Goal: Information Seeking & Learning: Compare options

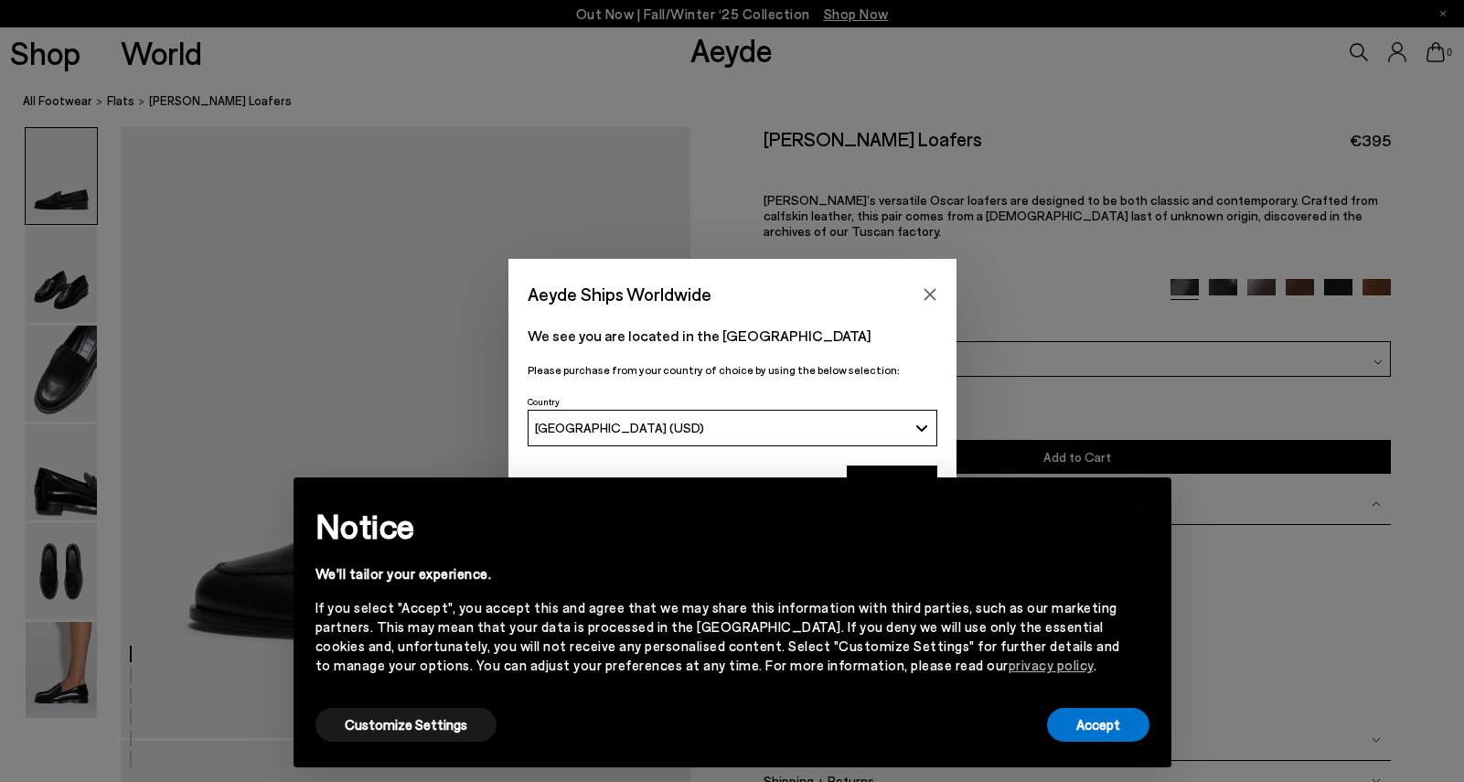
scroll to position [95, 0]
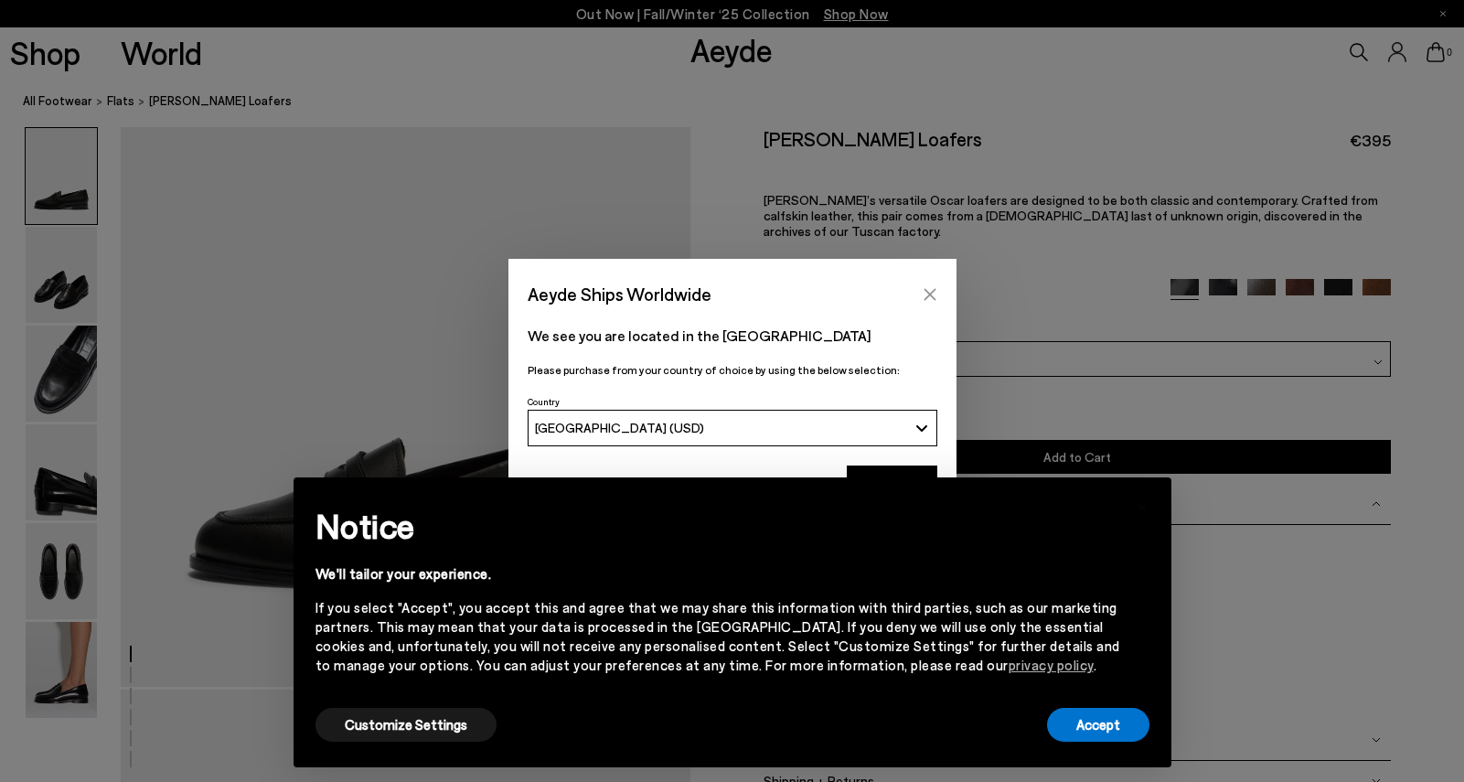
click at [924, 286] on button "Close" at bounding box center [929, 294] width 27 height 27
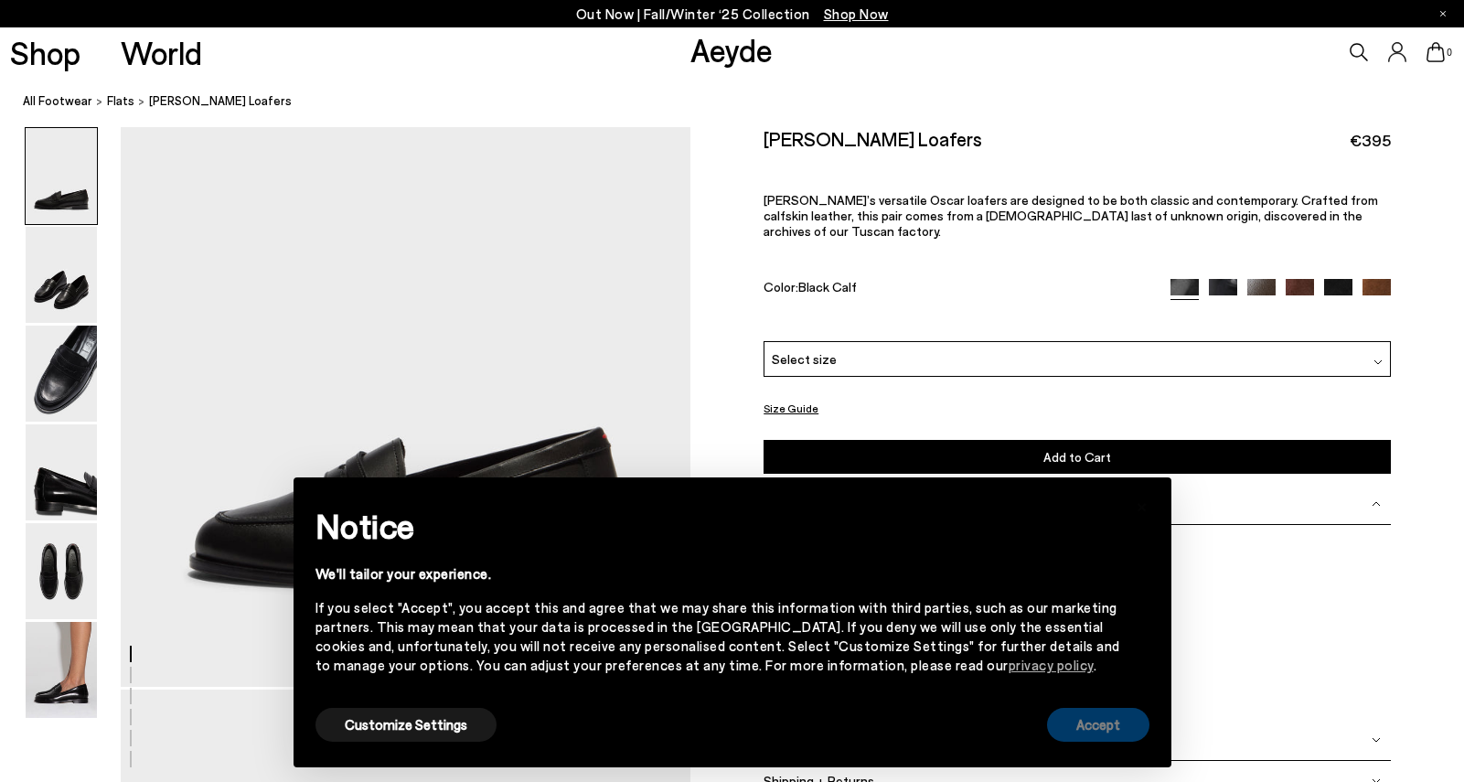
click at [1125, 720] on button "Accept" at bounding box center [1098, 725] width 102 height 34
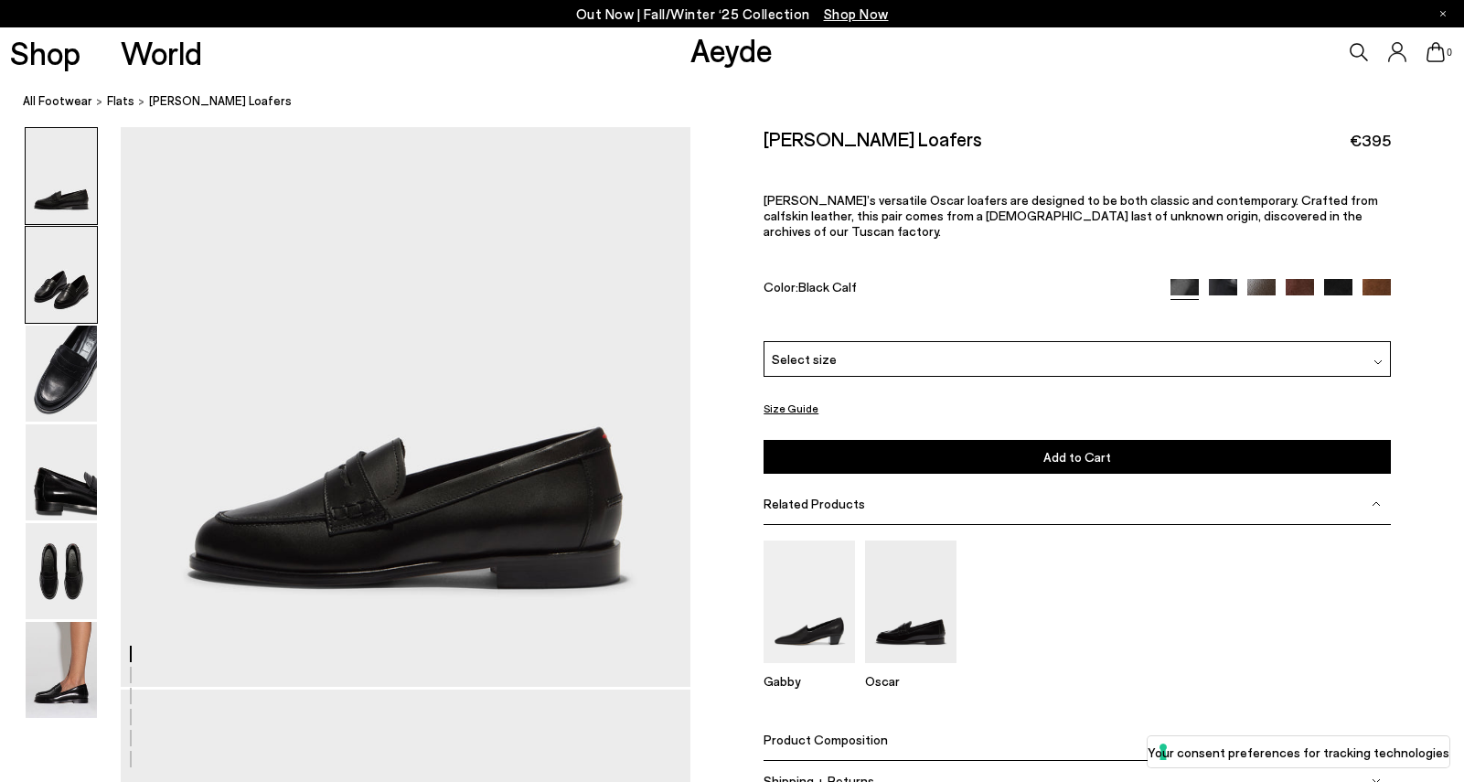
click at [77, 290] on img at bounding box center [61, 275] width 71 height 96
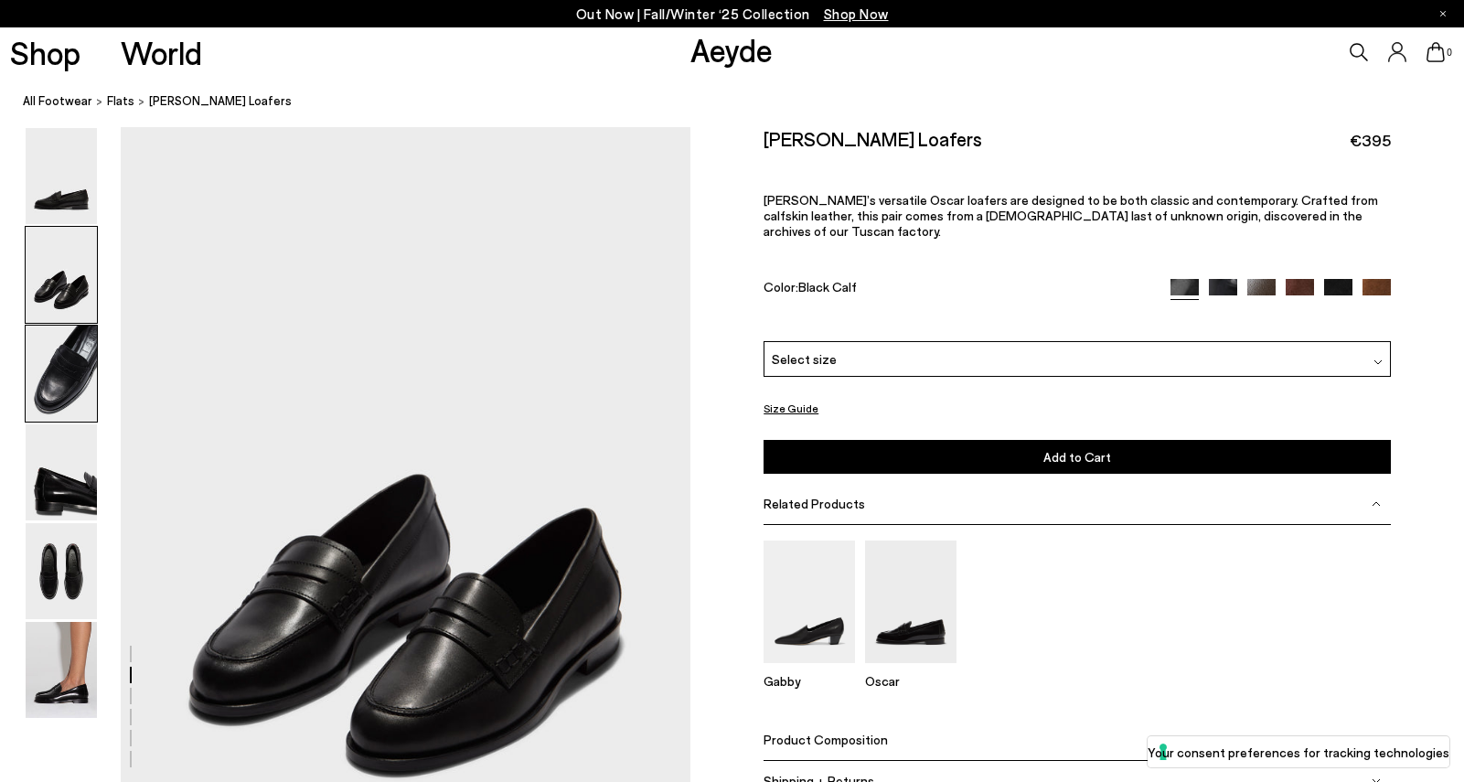
click at [67, 377] on img at bounding box center [61, 373] width 71 height 96
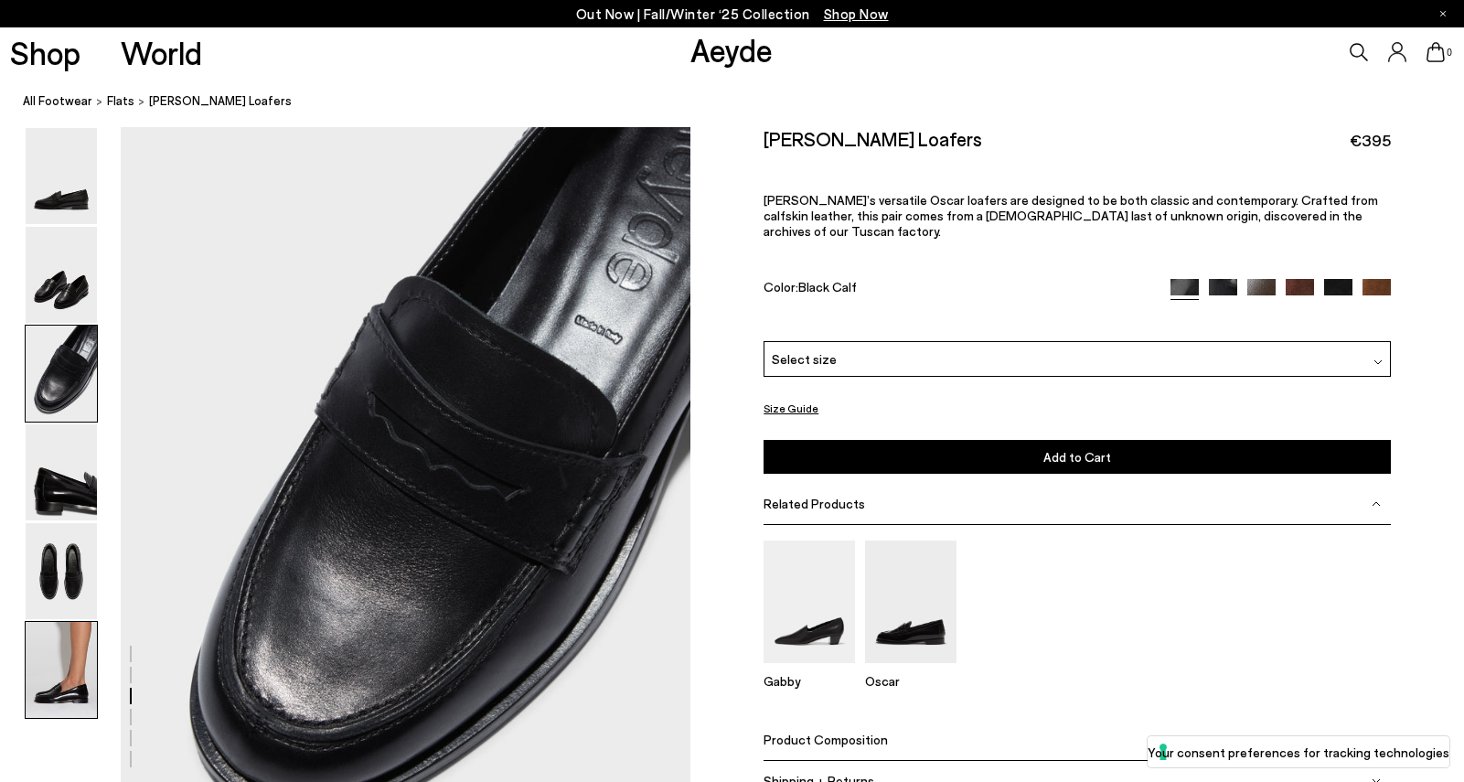
click at [79, 657] on img at bounding box center [61, 670] width 71 height 96
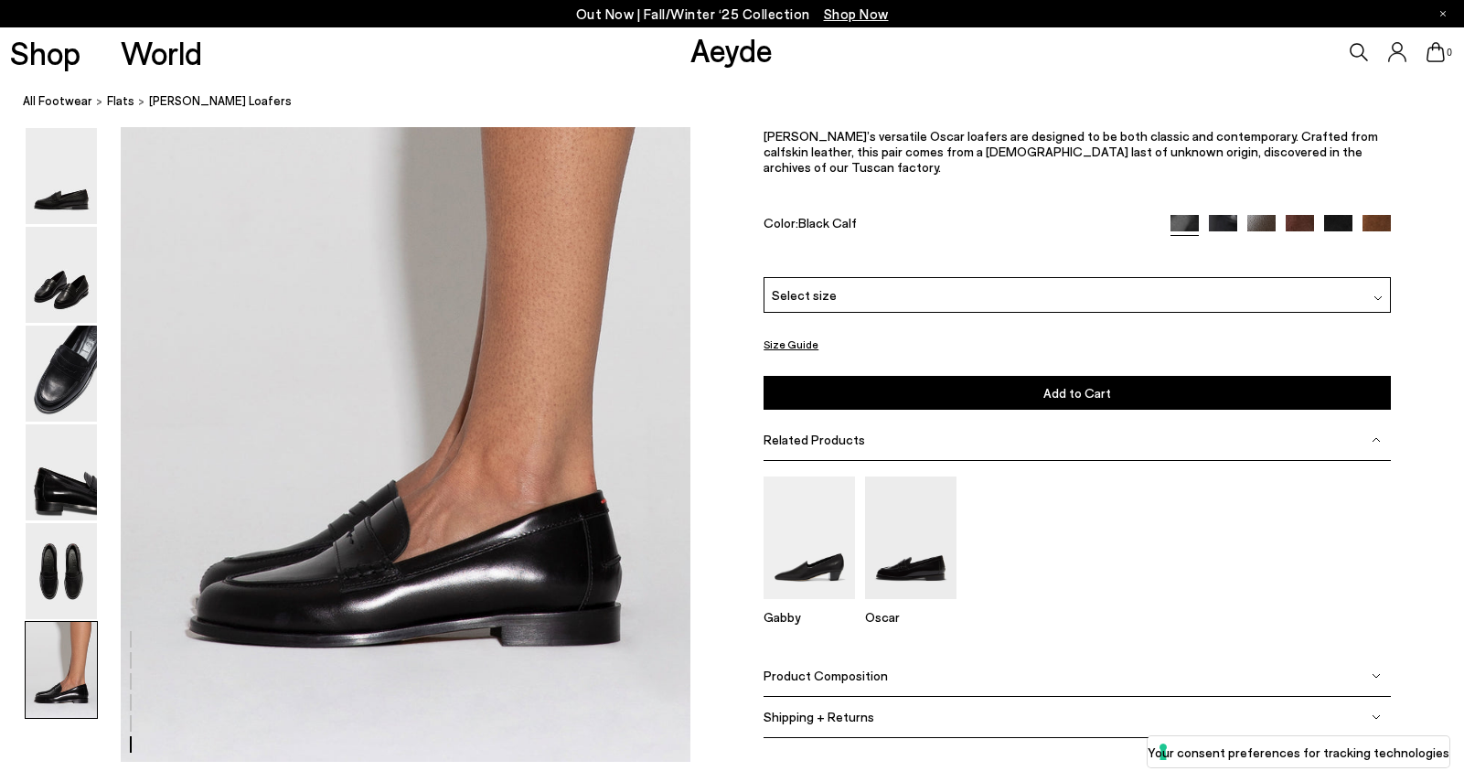
scroll to position [3834, 0]
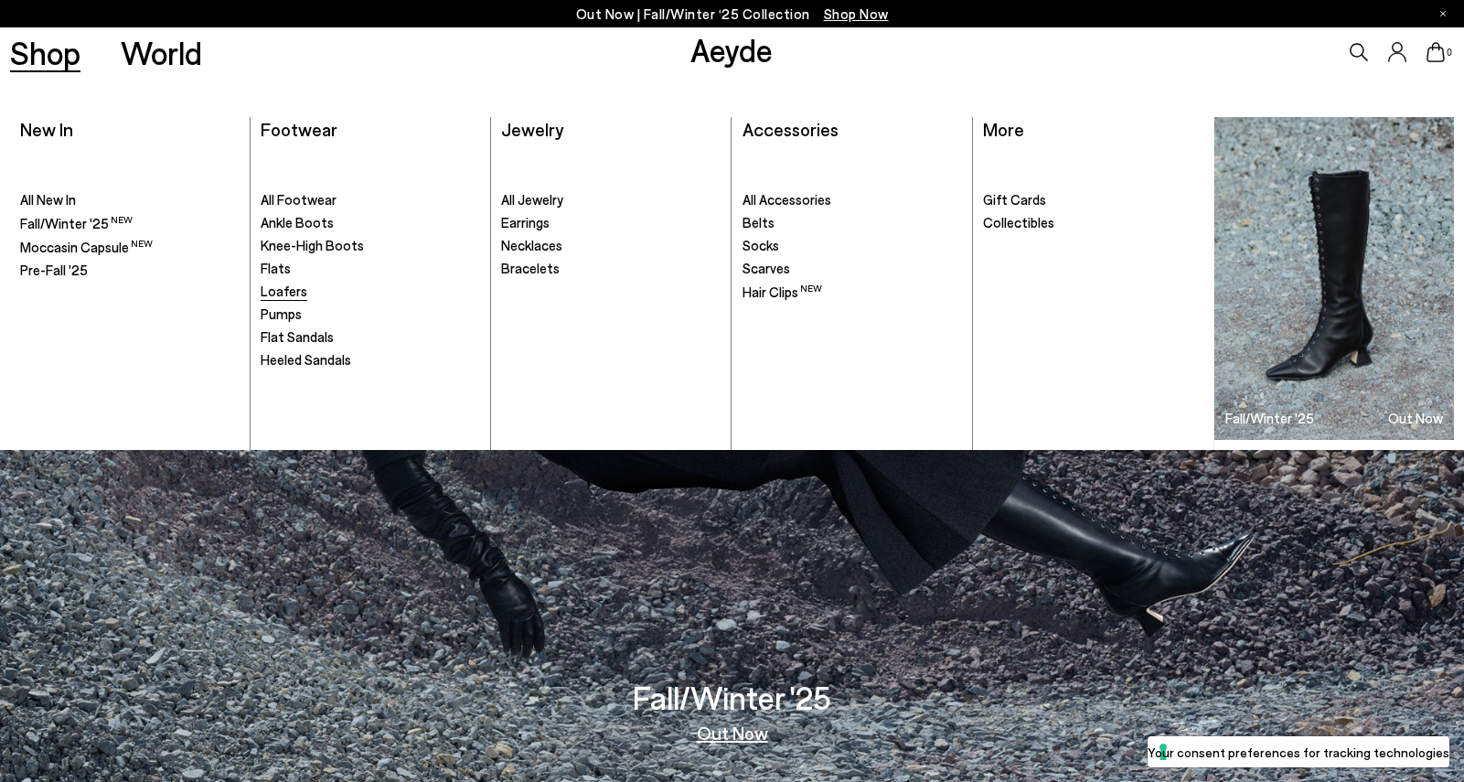
click at [293, 291] on span "Loafers" at bounding box center [284, 290] width 47 height 16
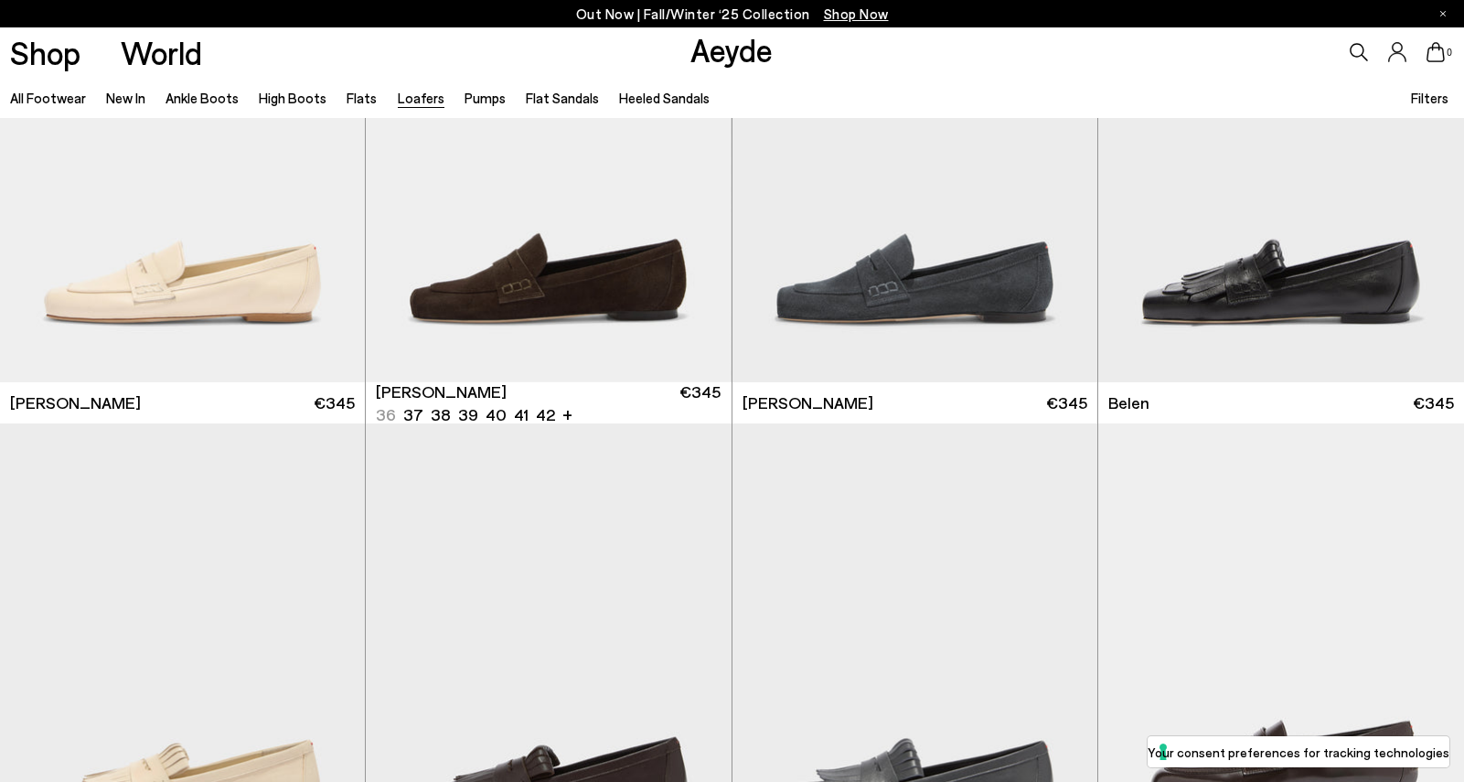
scroll to position [715, 0]
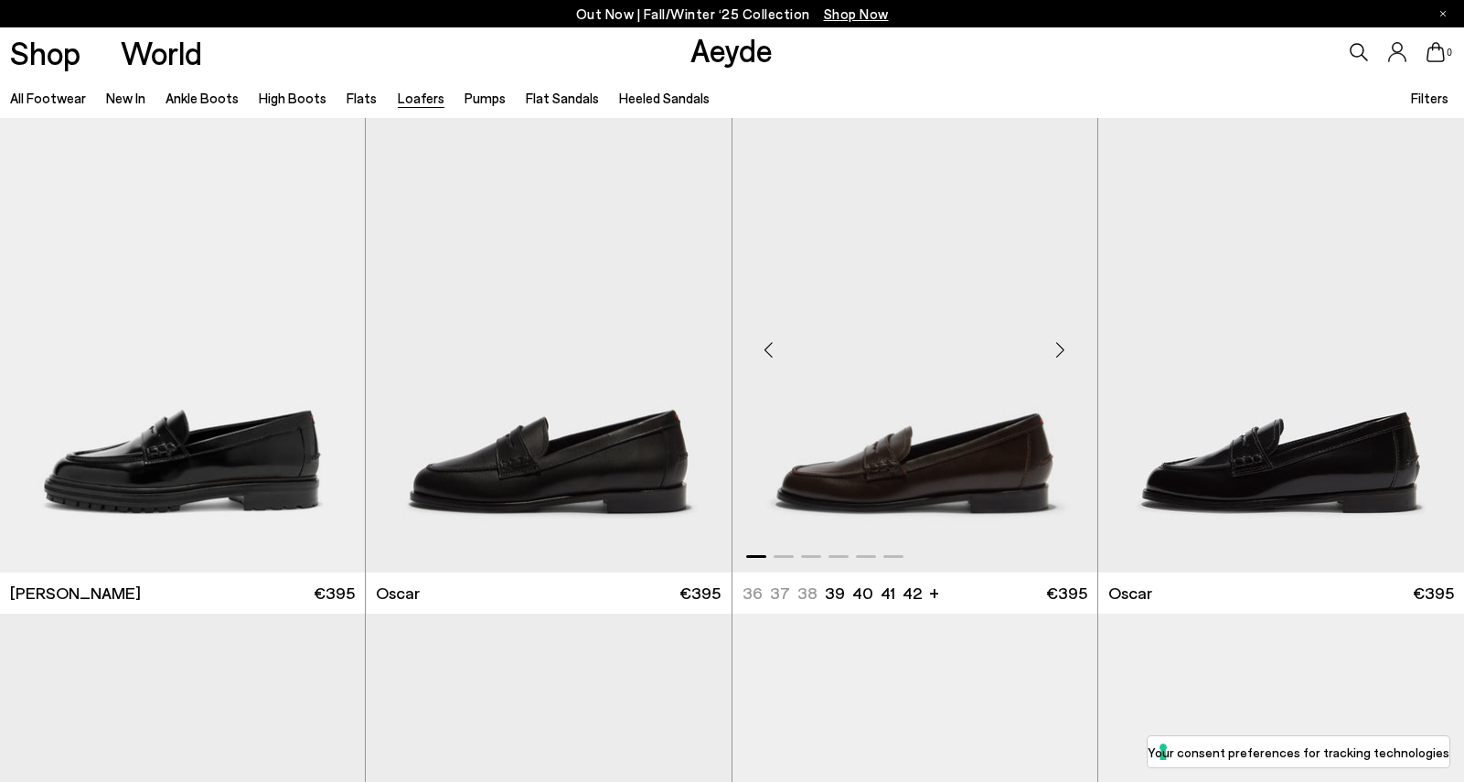
scroll to position [1612, 0]
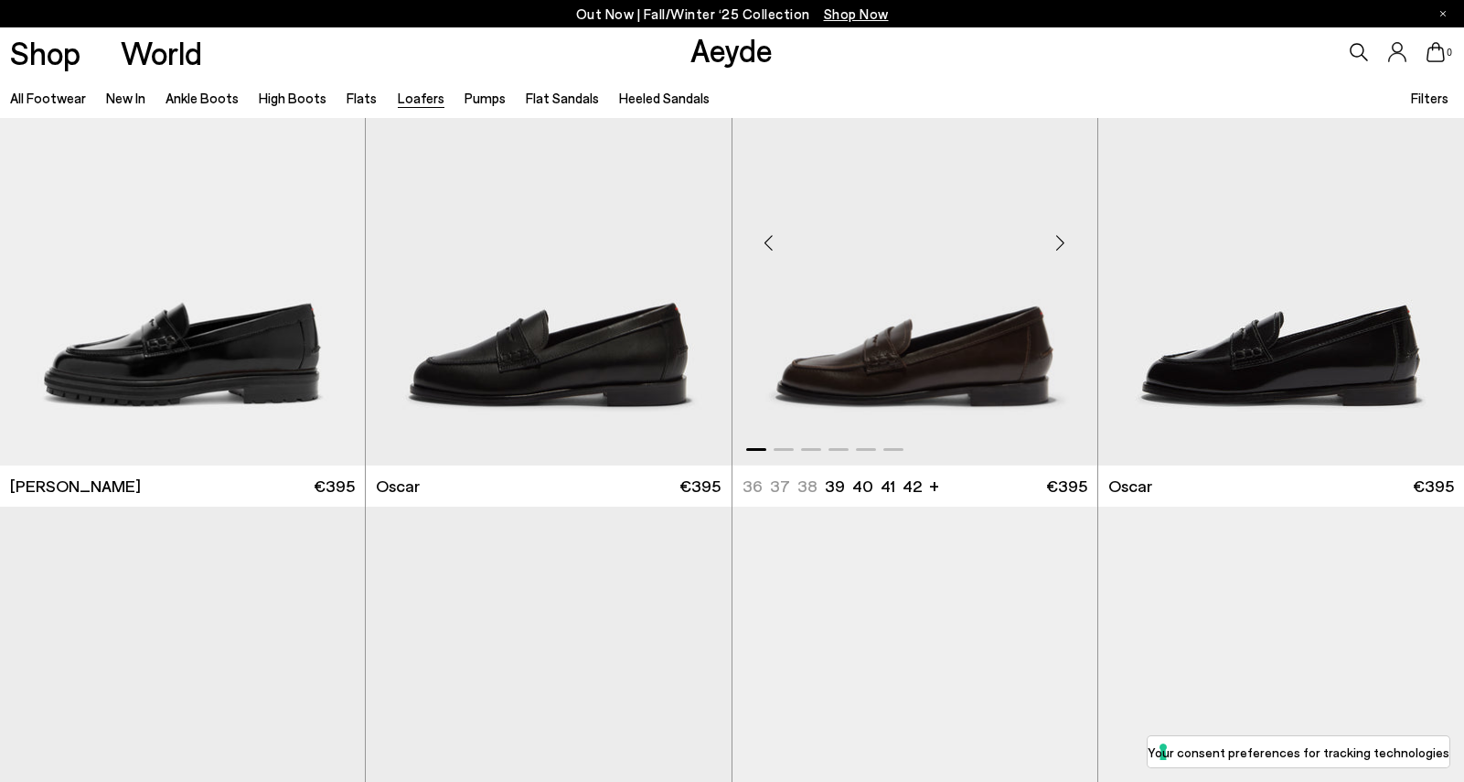
click at [914, 282] on img "1 / 6" at bounding box center [914, 235] width 365 height 459
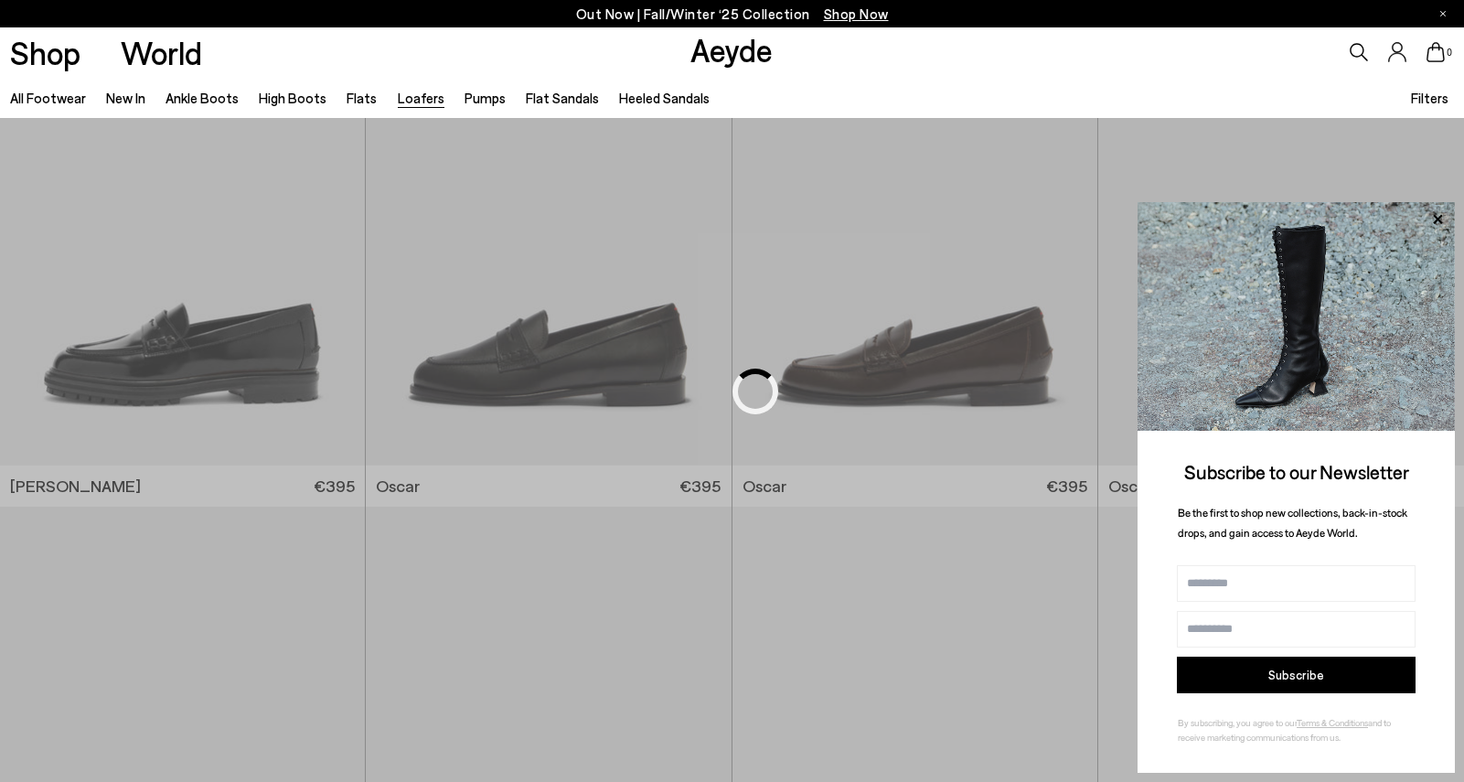
scroll to position [892, 0]
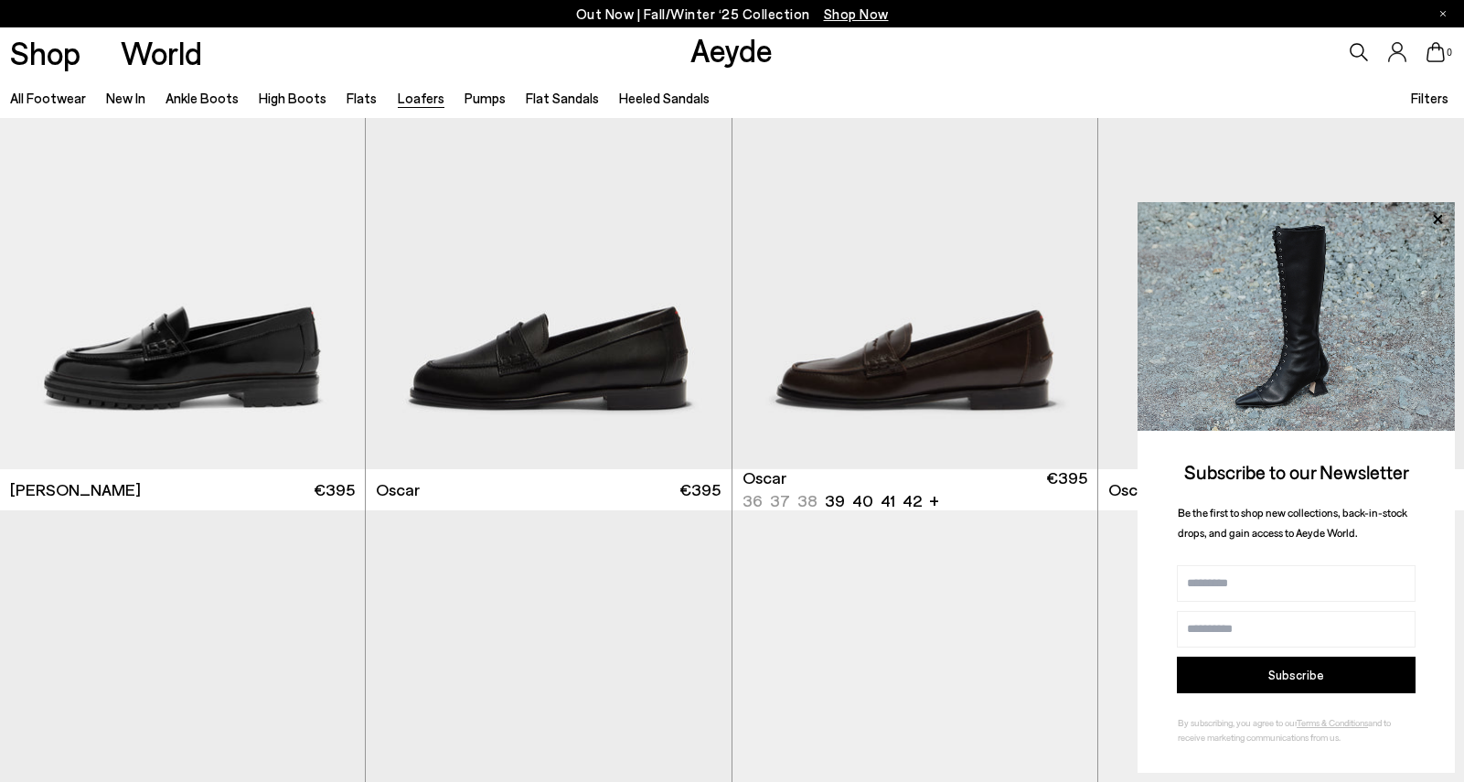
scroll to position [1610, 0]
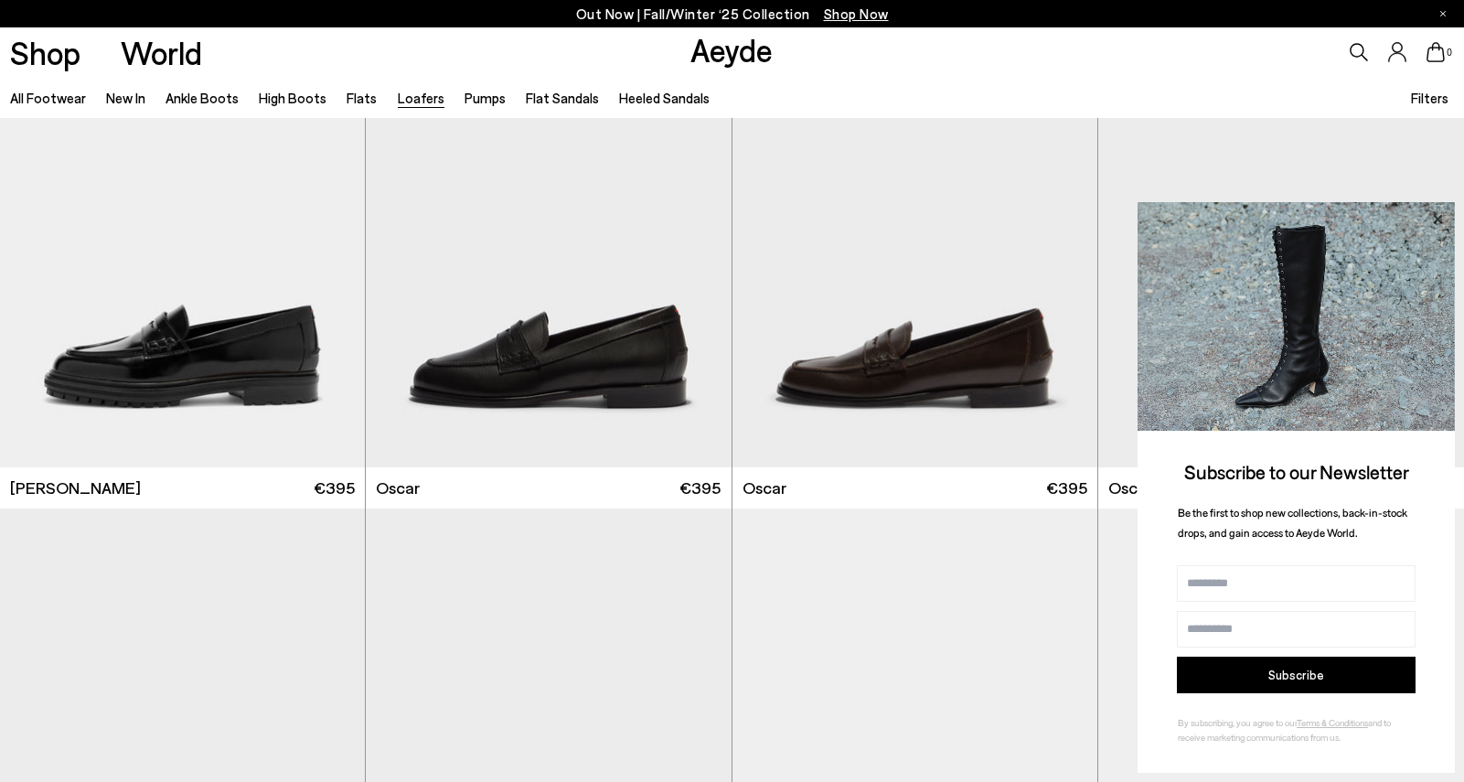
click at [1436, 214] on icon at bounding box center [1437, 220] width 24 height 24
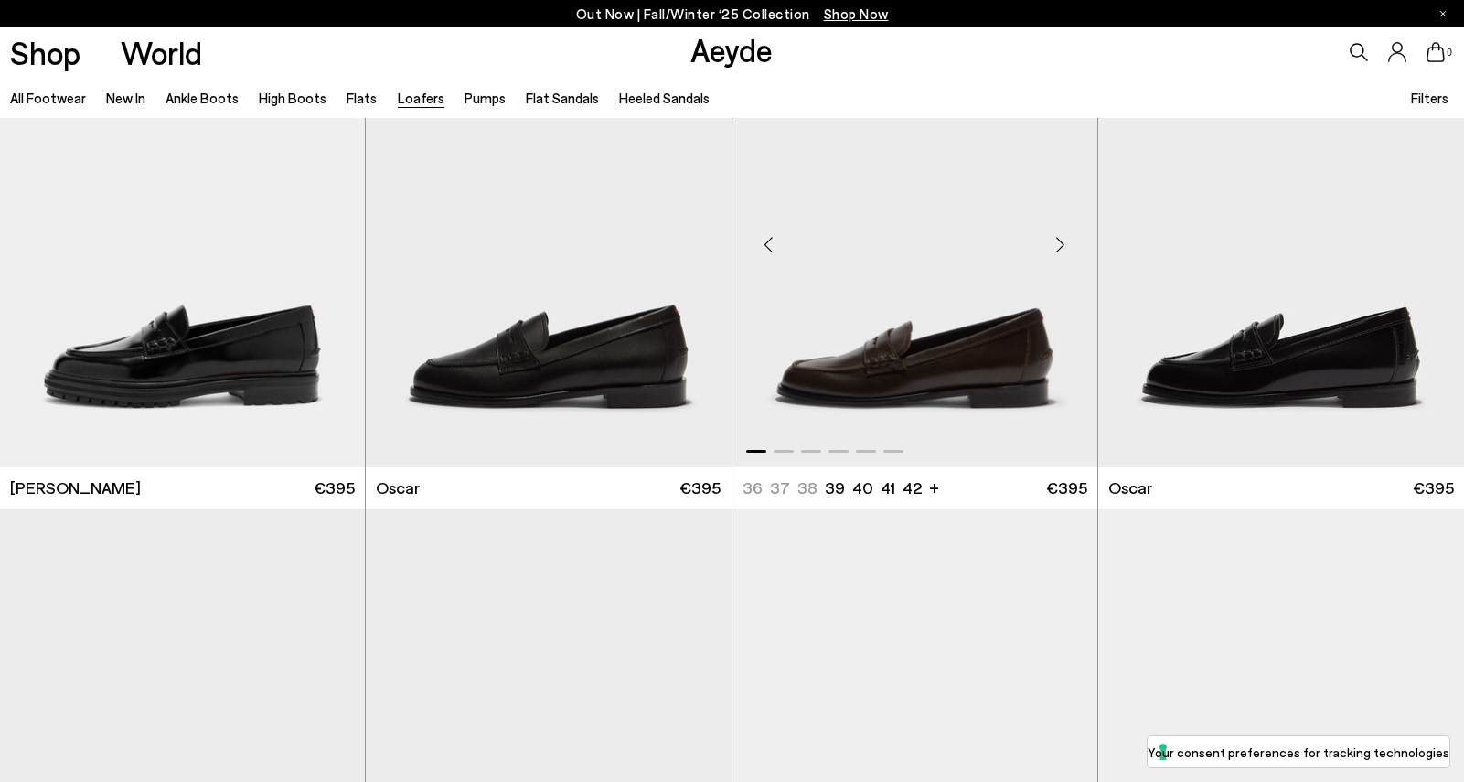
click at [1005, 378] on img "1 / 6" at bounding box center [914, 237] width 365 height 459
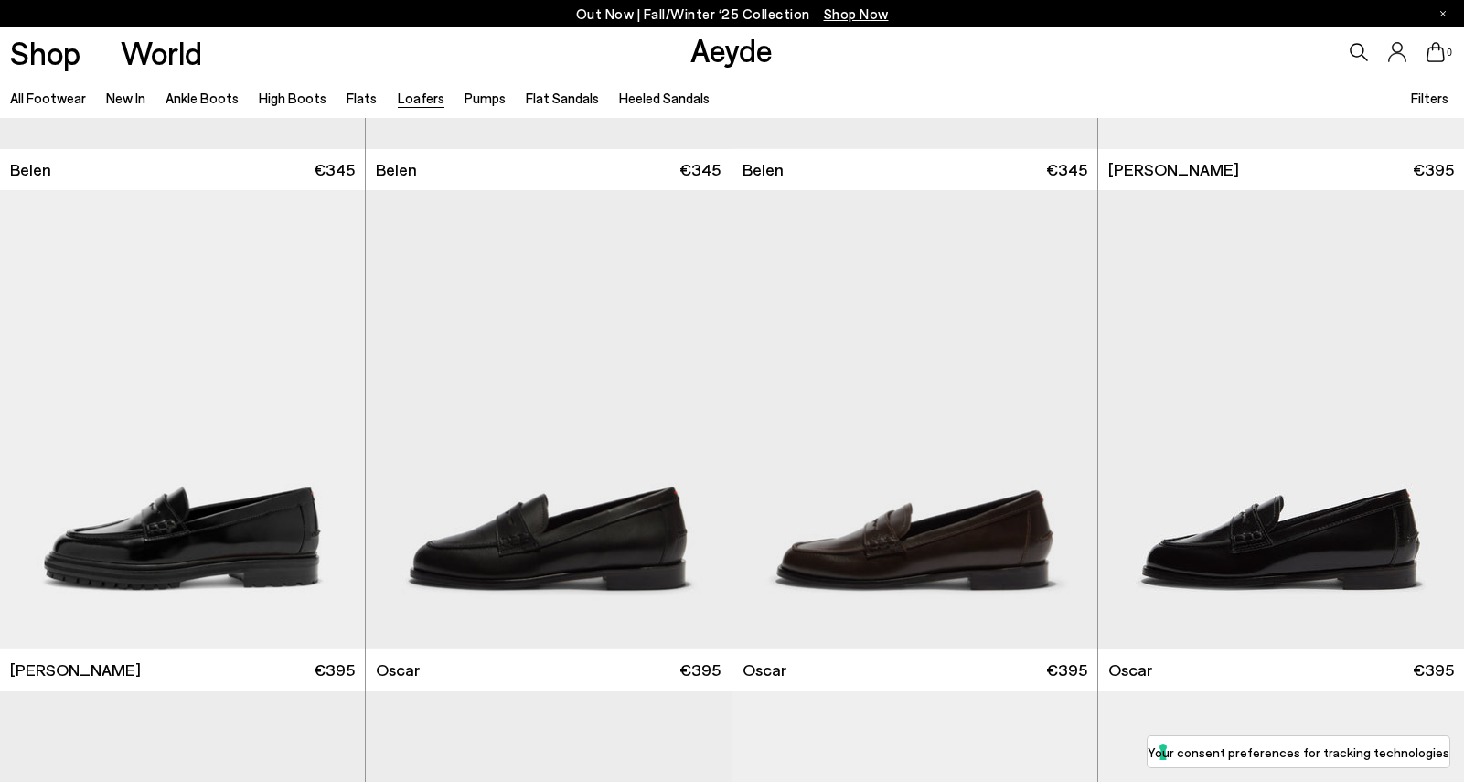
scroll to position [785, 0]
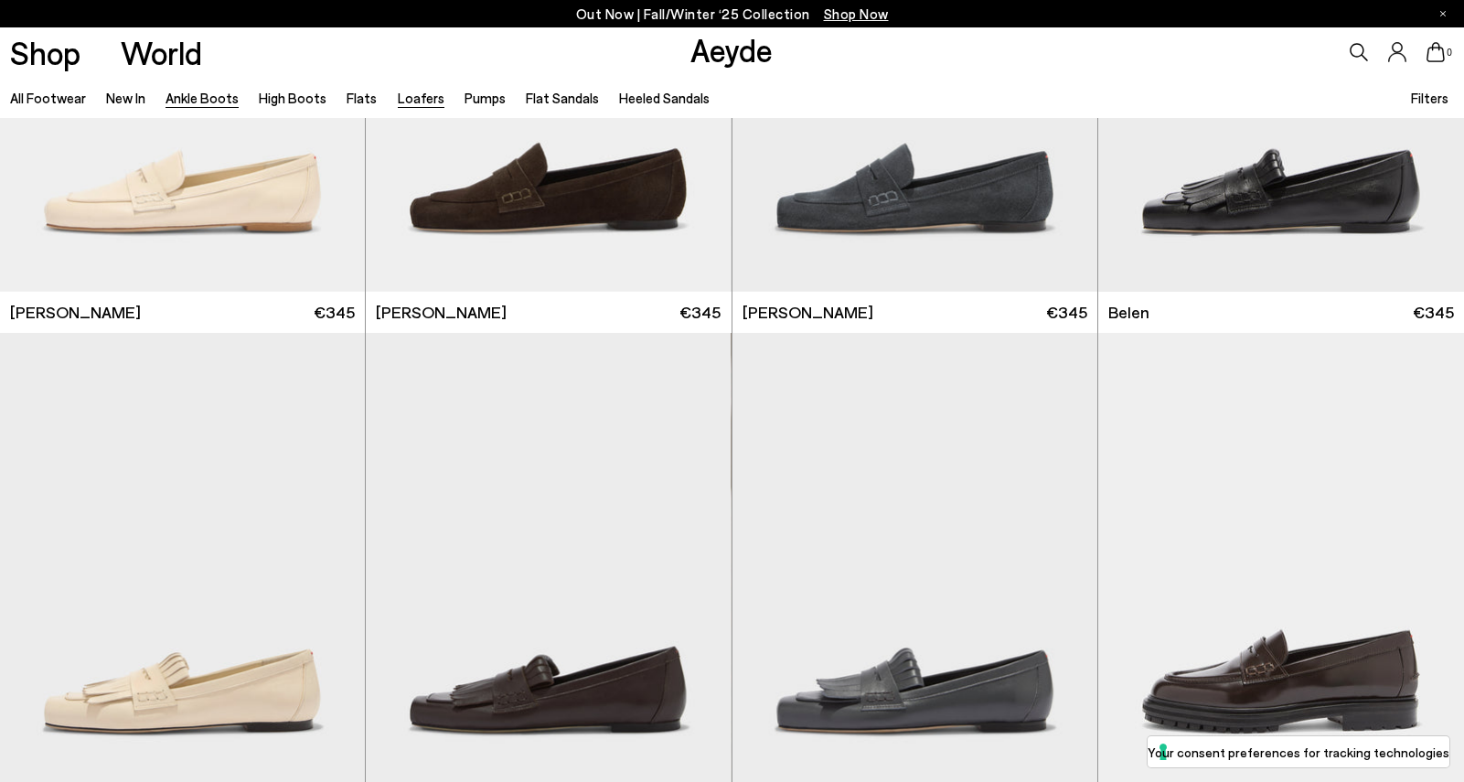
click at [198, 104] on link "Ankle Boots" at bounding box center [201, 98] width 73 height 16
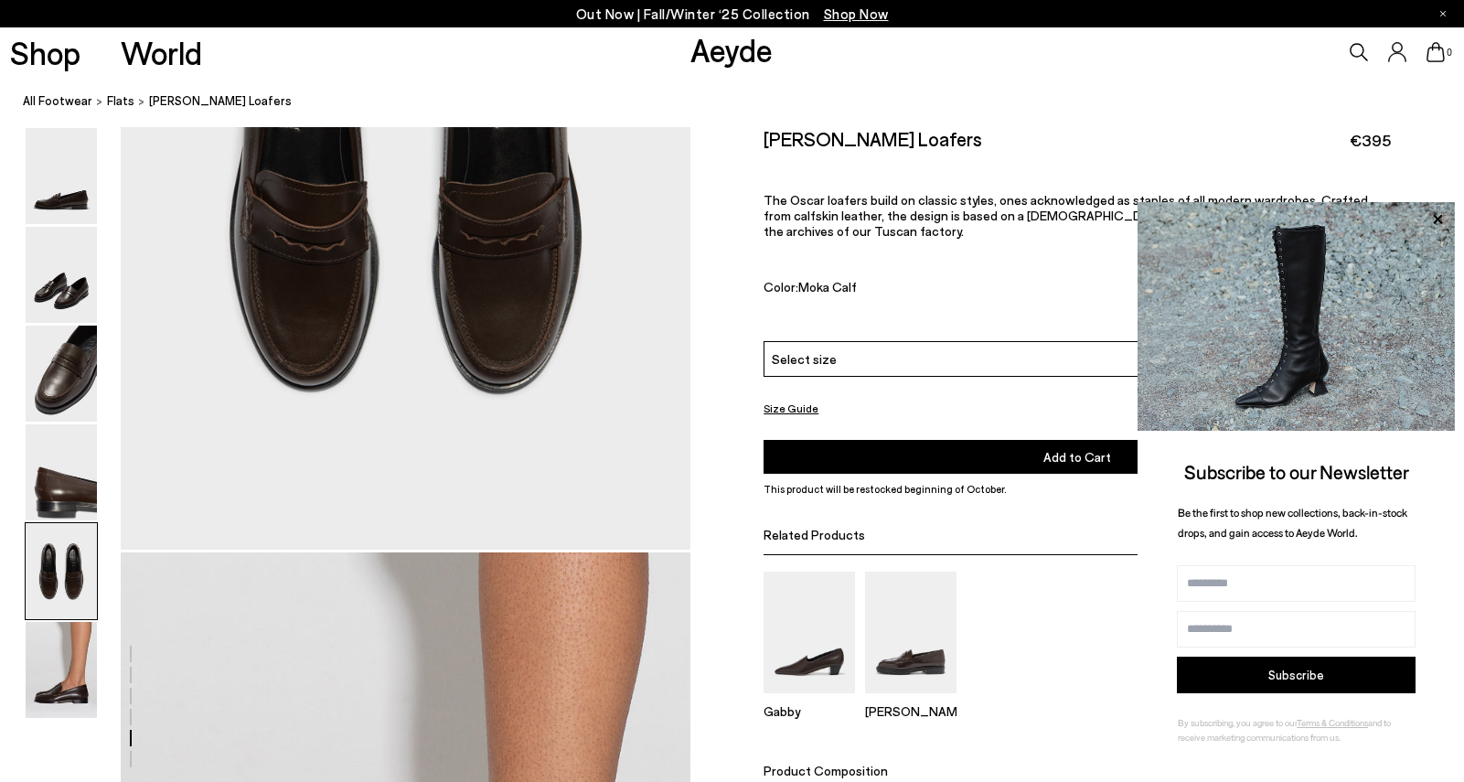
scroll to position [3280, 0]
click at [977, 372] on div "Select size" at bounding box center [1076, 359] width 627 height 36
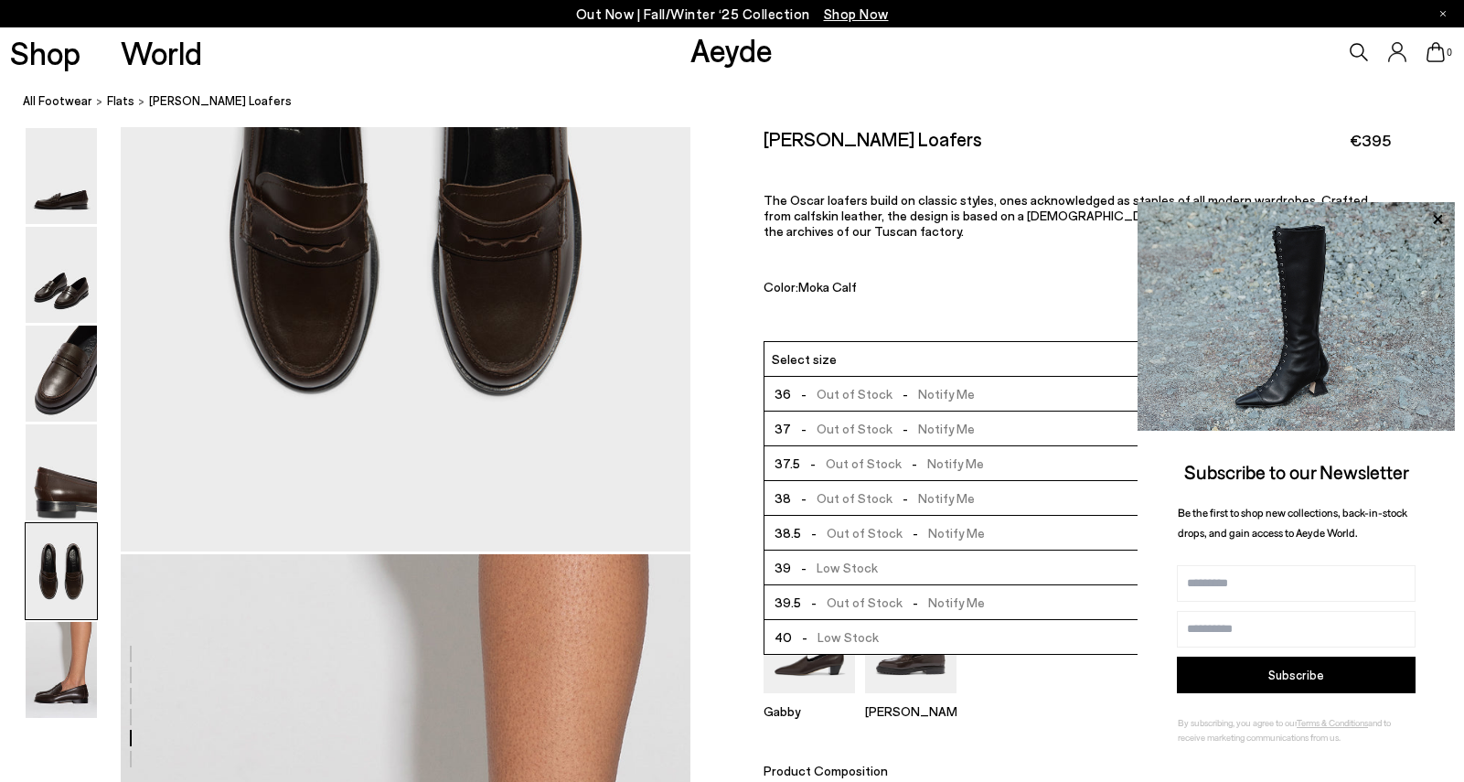
scroll to position [104, 0]
click at [1135, 80] on nav "All Footwear flats Oscar Leather Loafers" at bounding box center [743, 102] width 1441 height 50
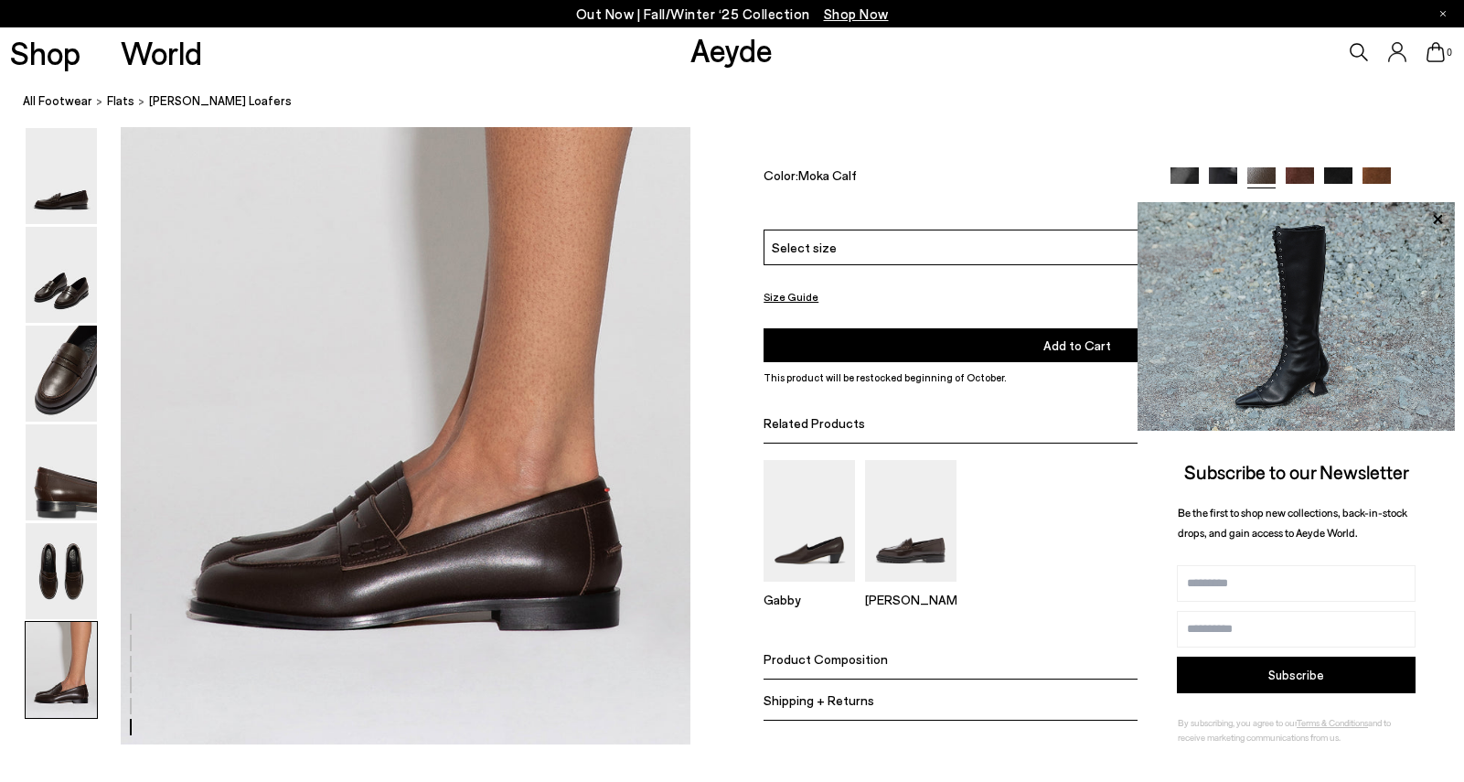
scroll to position [3859, 0]
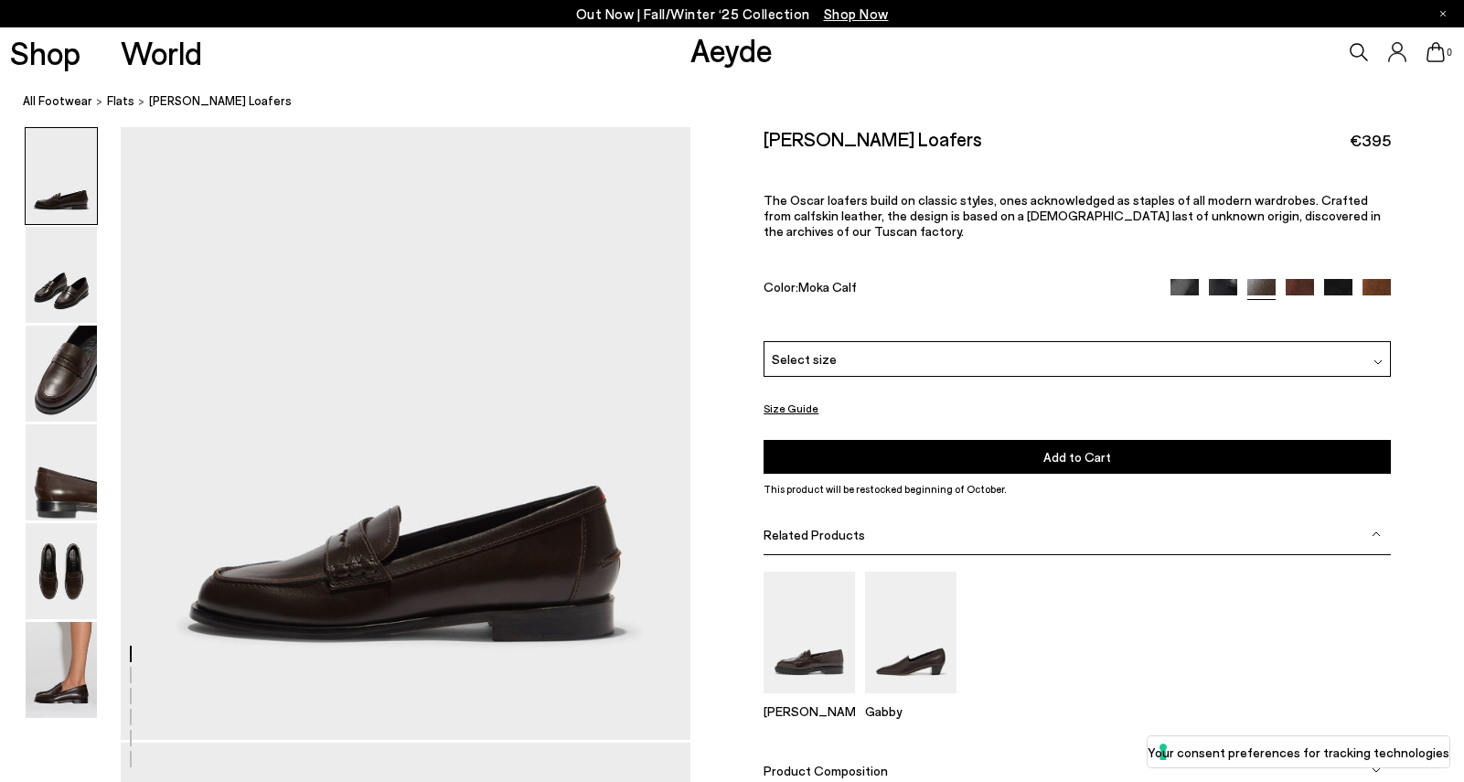
scroll to position [46, 0]
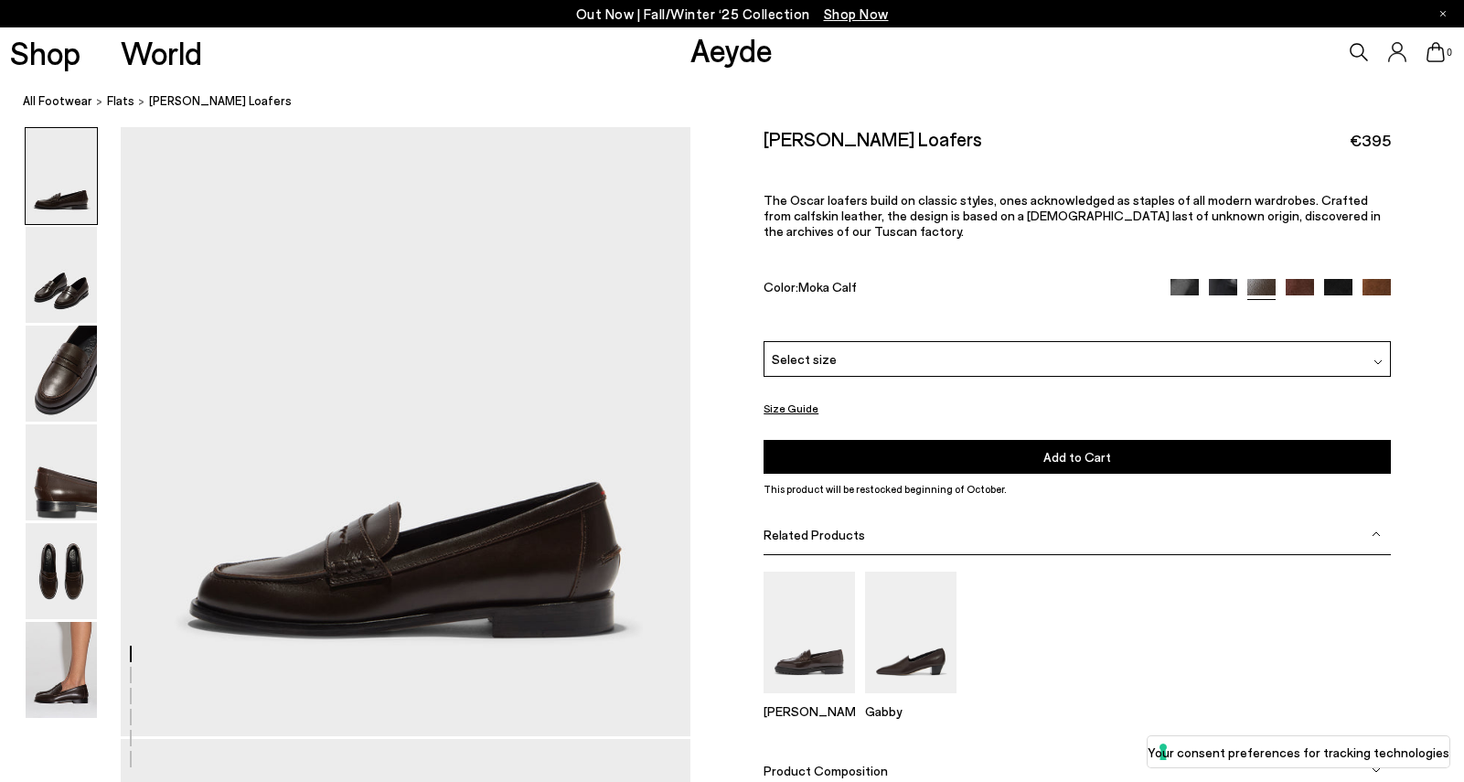
click at [1114, 347] on div "Select size" at bounding box center [1076, 359] width 627 height 36
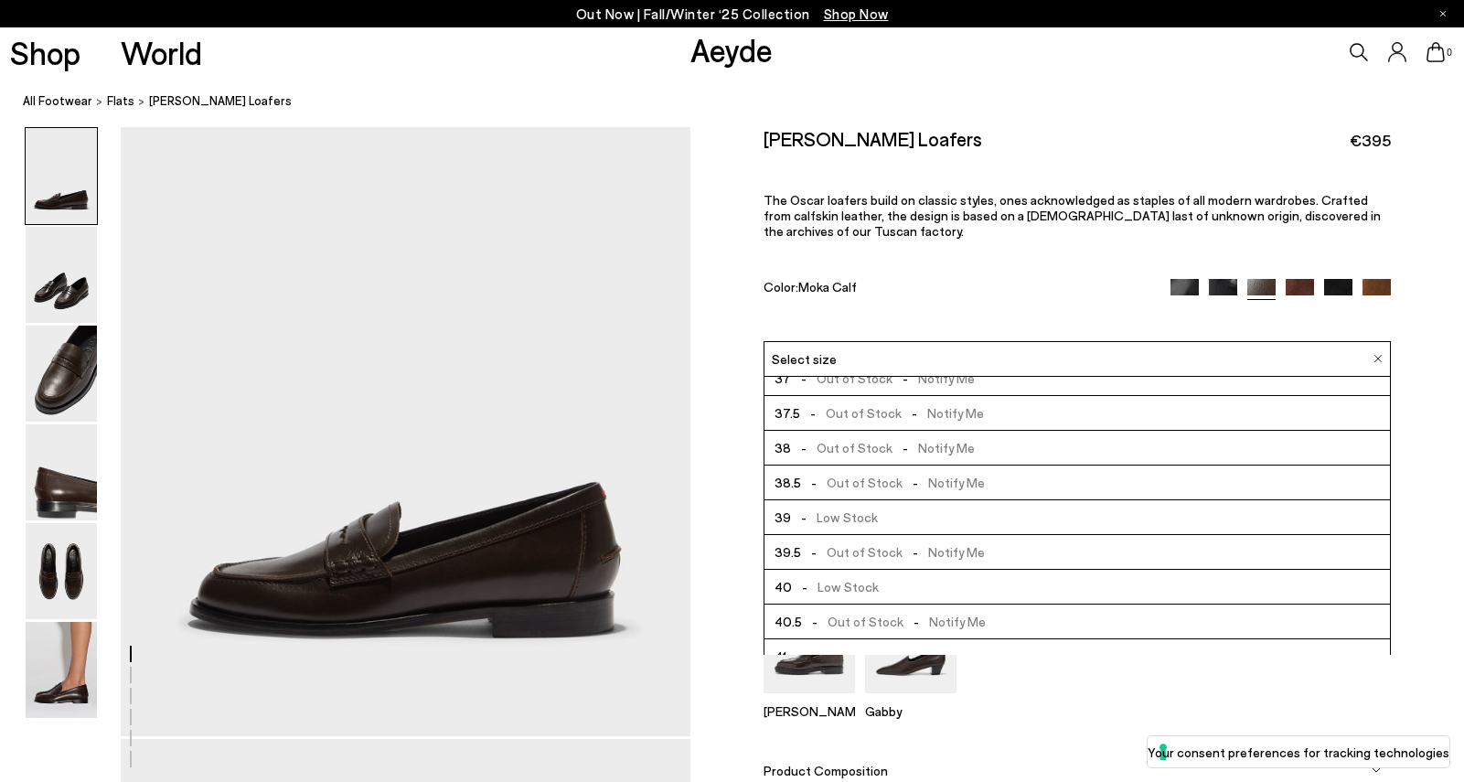
scroll to position [104, 0]
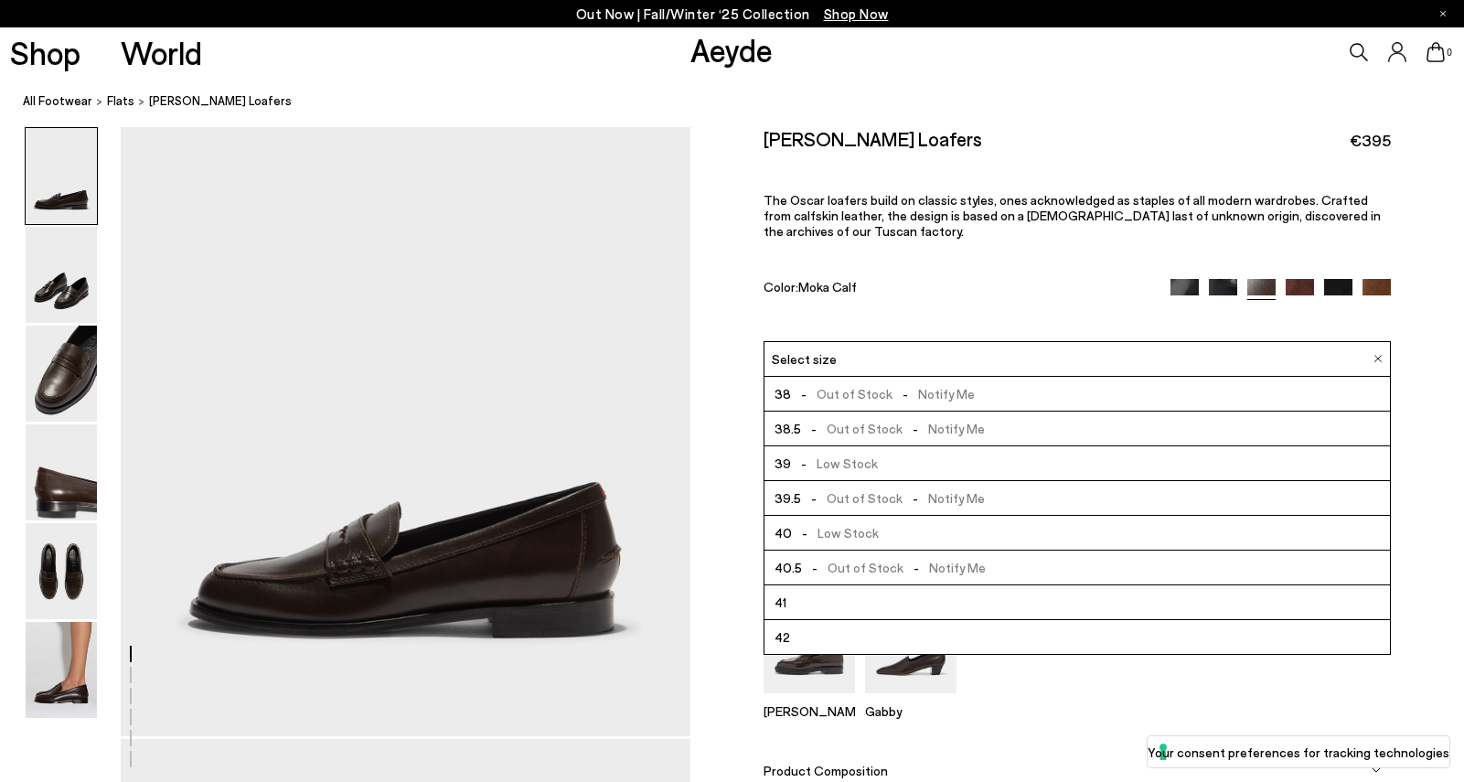
click at [1094, 313] on div "Oscar Leather Loafers €395 The Oscar loafers build on classic styles, ones ackn…" at bounding box center [1076, 234] width 627 height 214
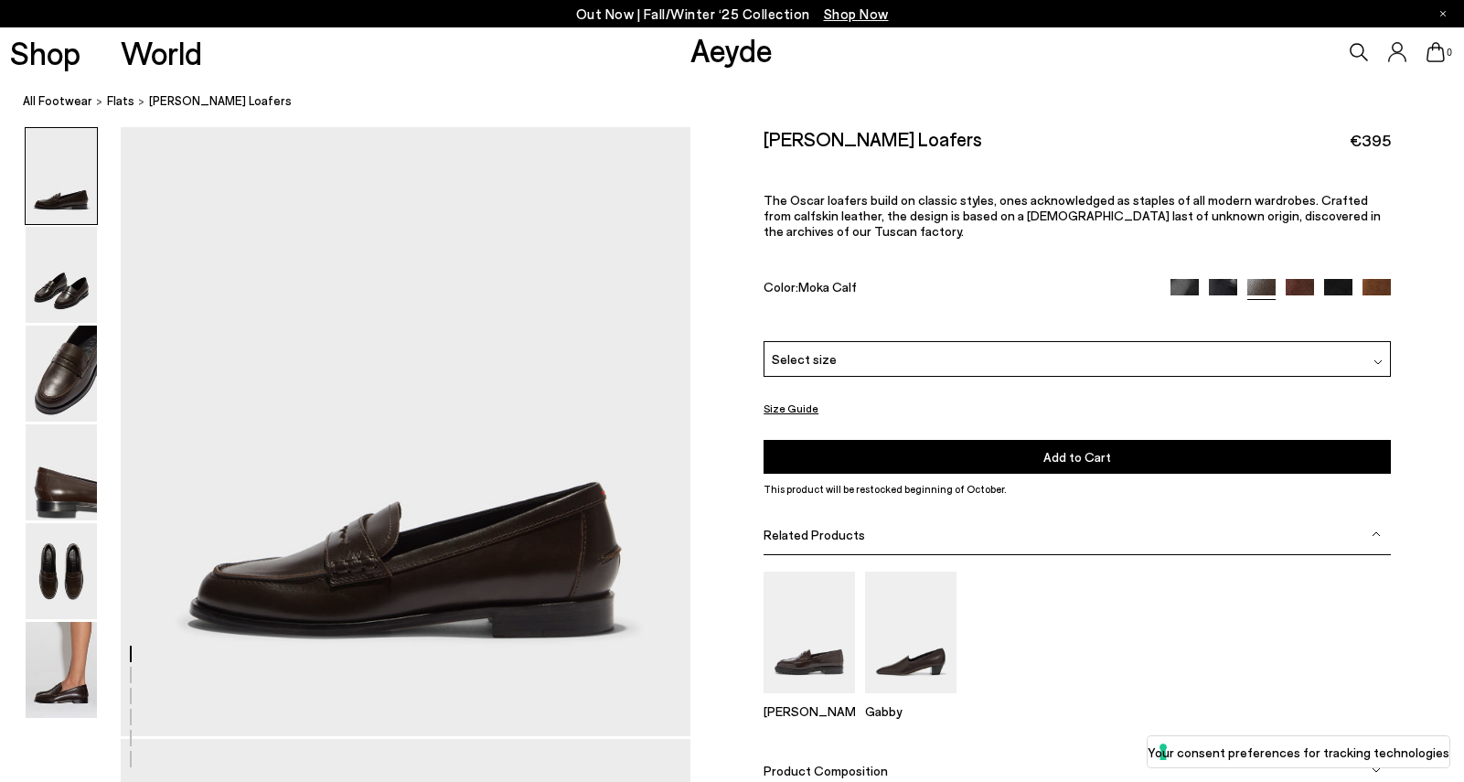
click at [1302, 286] on img at bounding box center [1299, 293] width 28 height 28
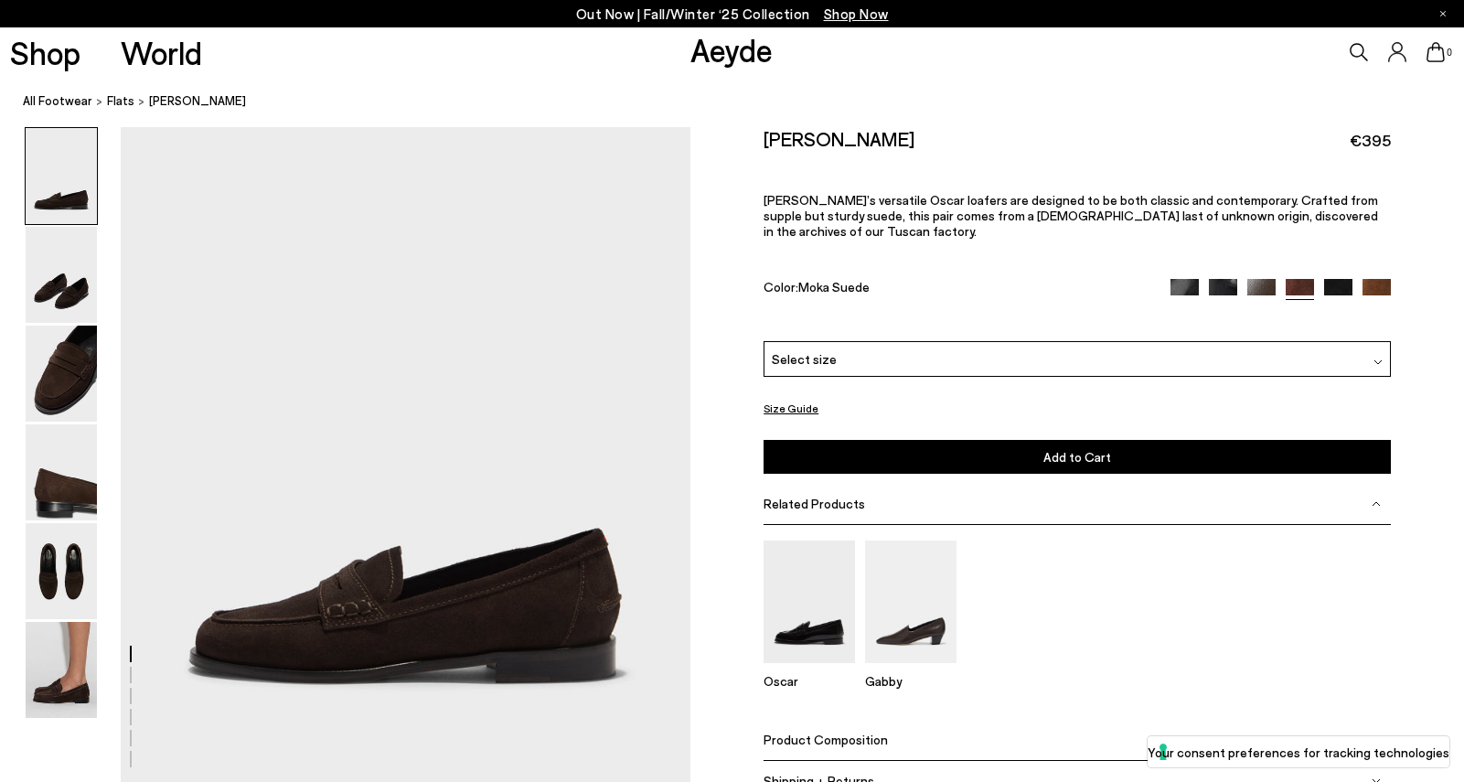
click at [1338, 279] on img at bounding box center [1338, 293] width 28 height 28
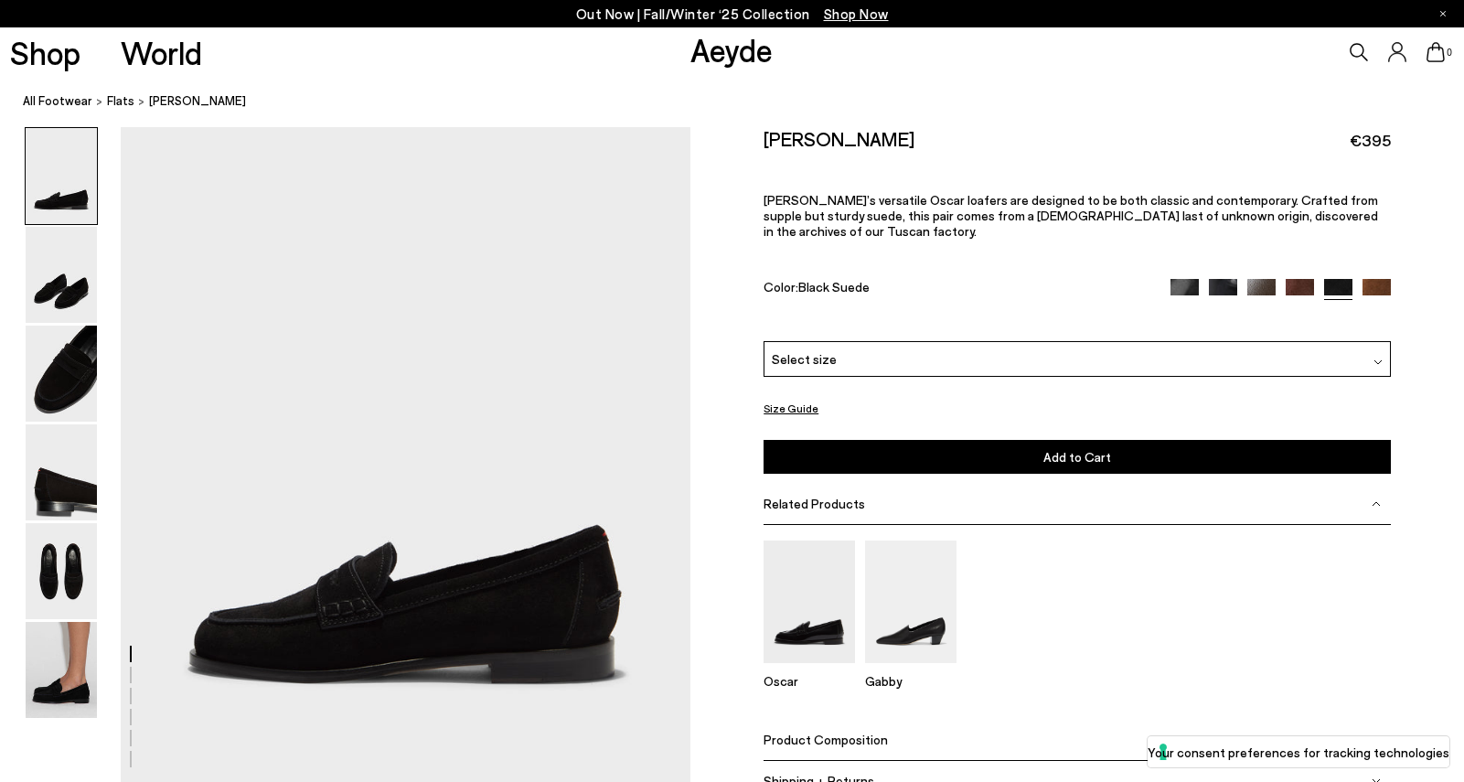
click at [1183, 281] on div at bounding box center [1280, 289] width 220 height 21
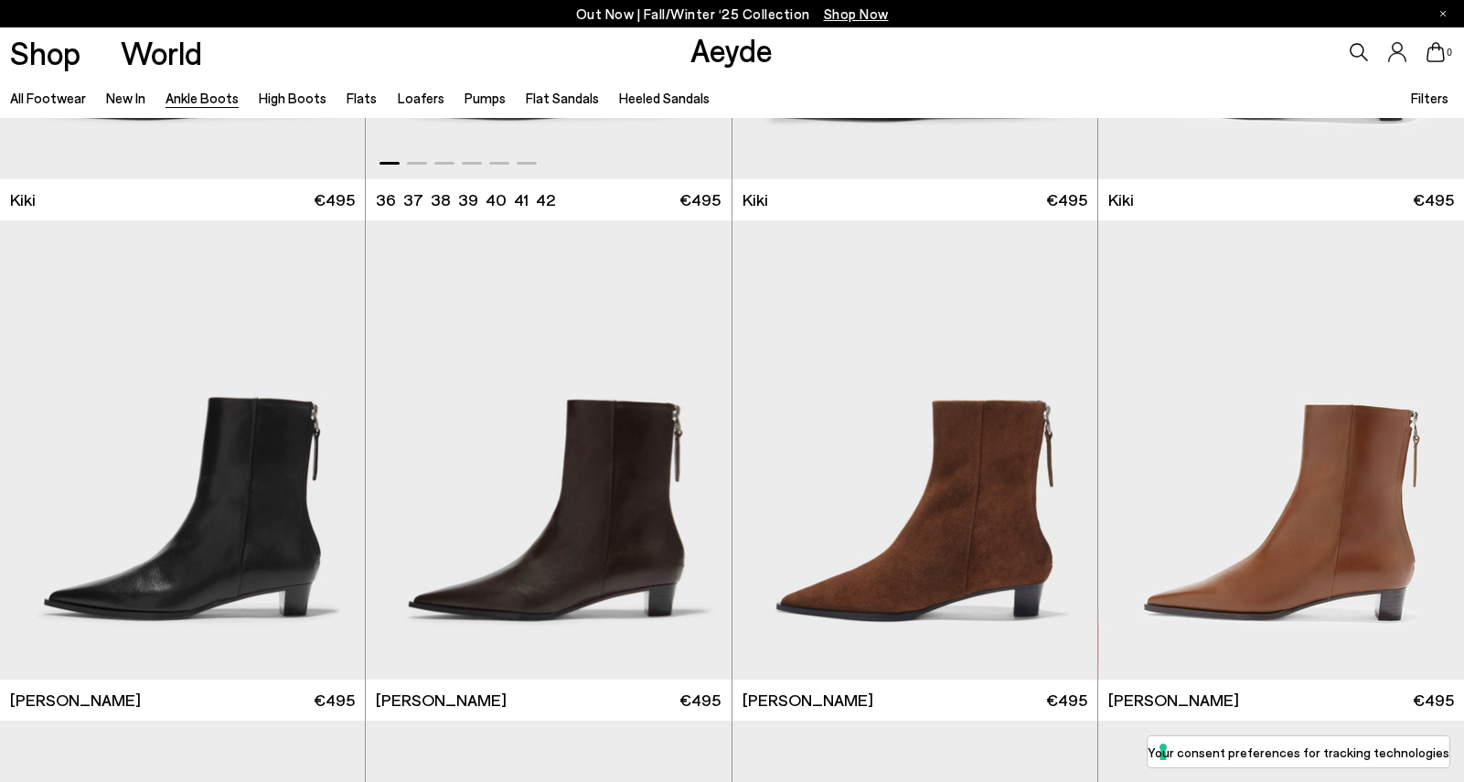
scroll to position [2931, 0]
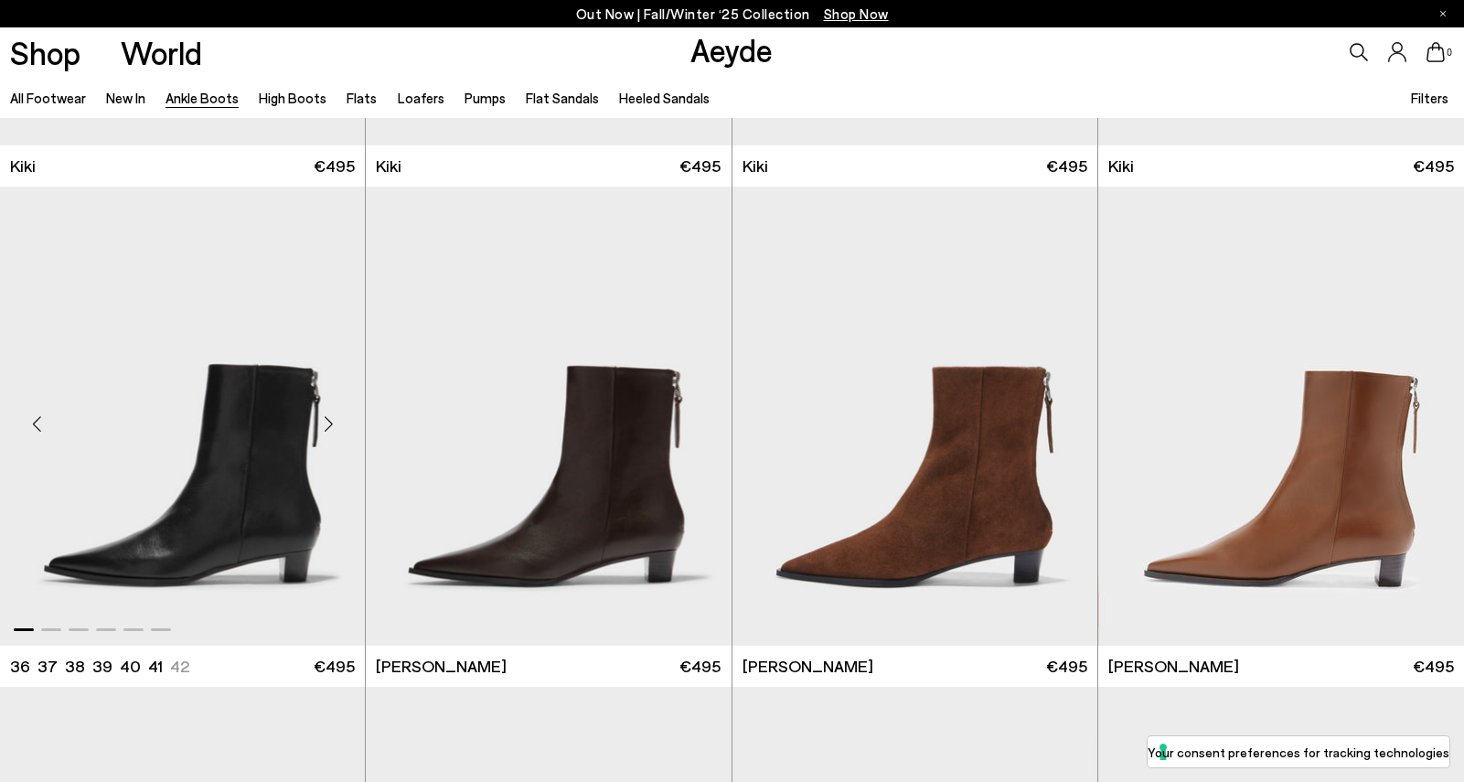
click at [282, 513] on img "1 / 6" at bounding box center [182, 416] width 365 height 459
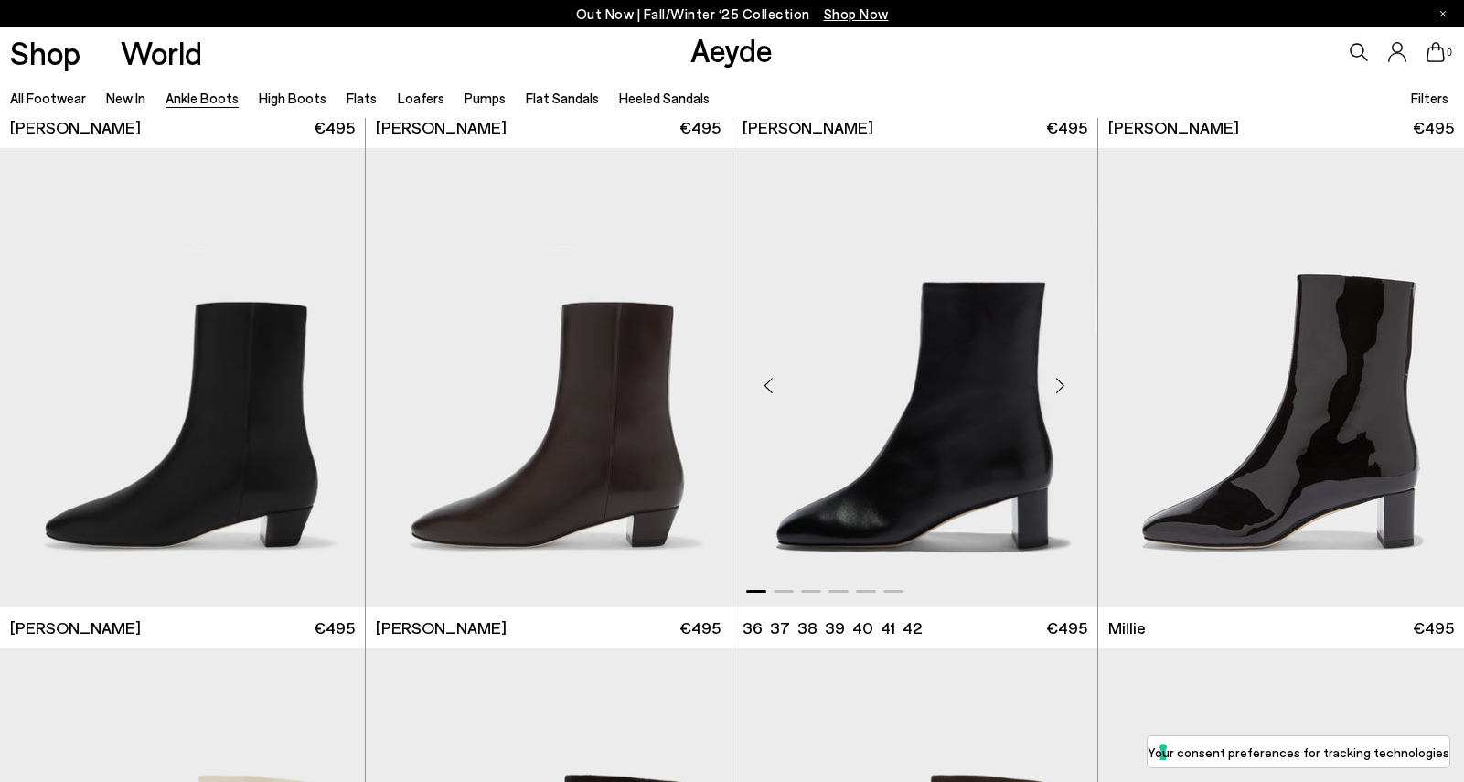
scroll to position [3500, 0]
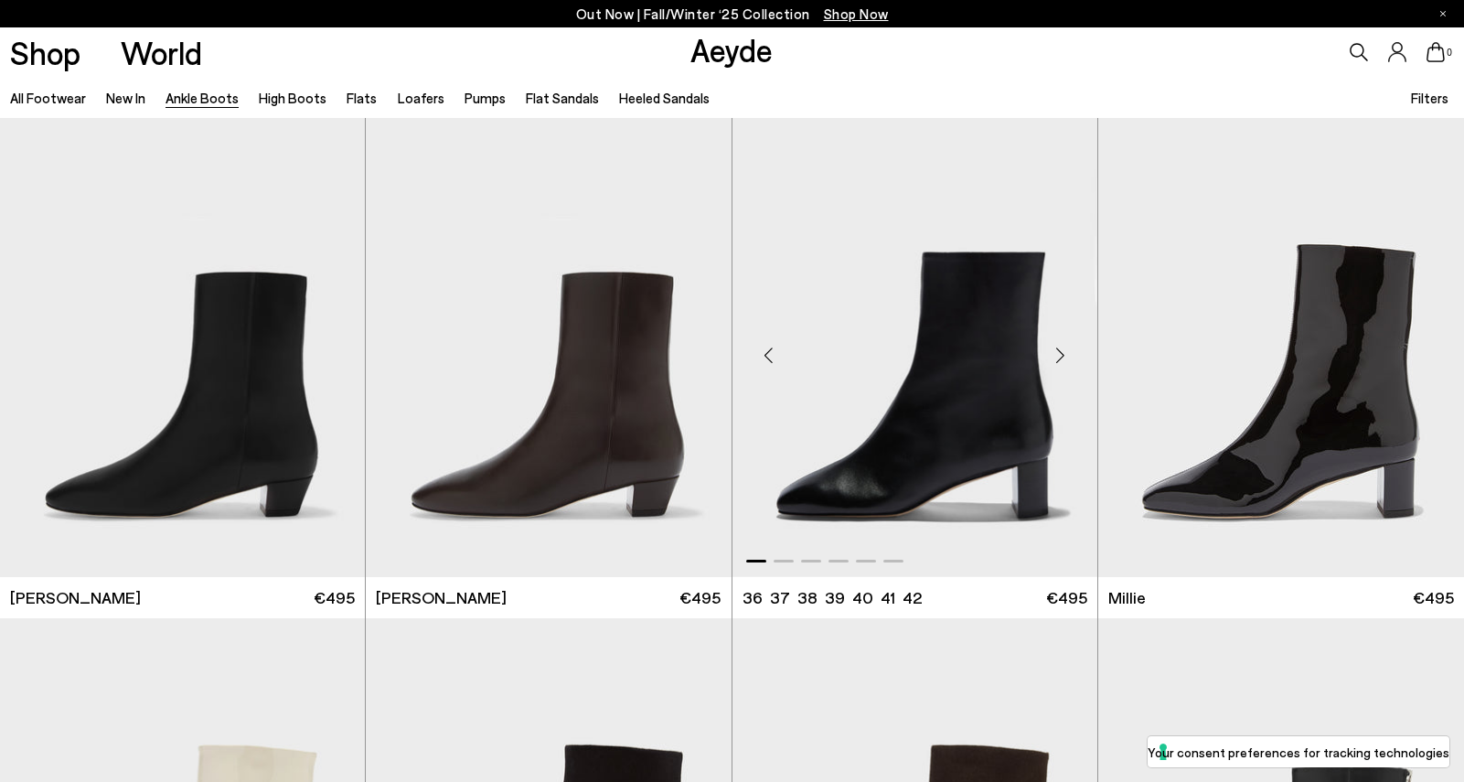
click at [887, 428] on img "1 / 6" at bounding box center [914, 347] width 365 height 459
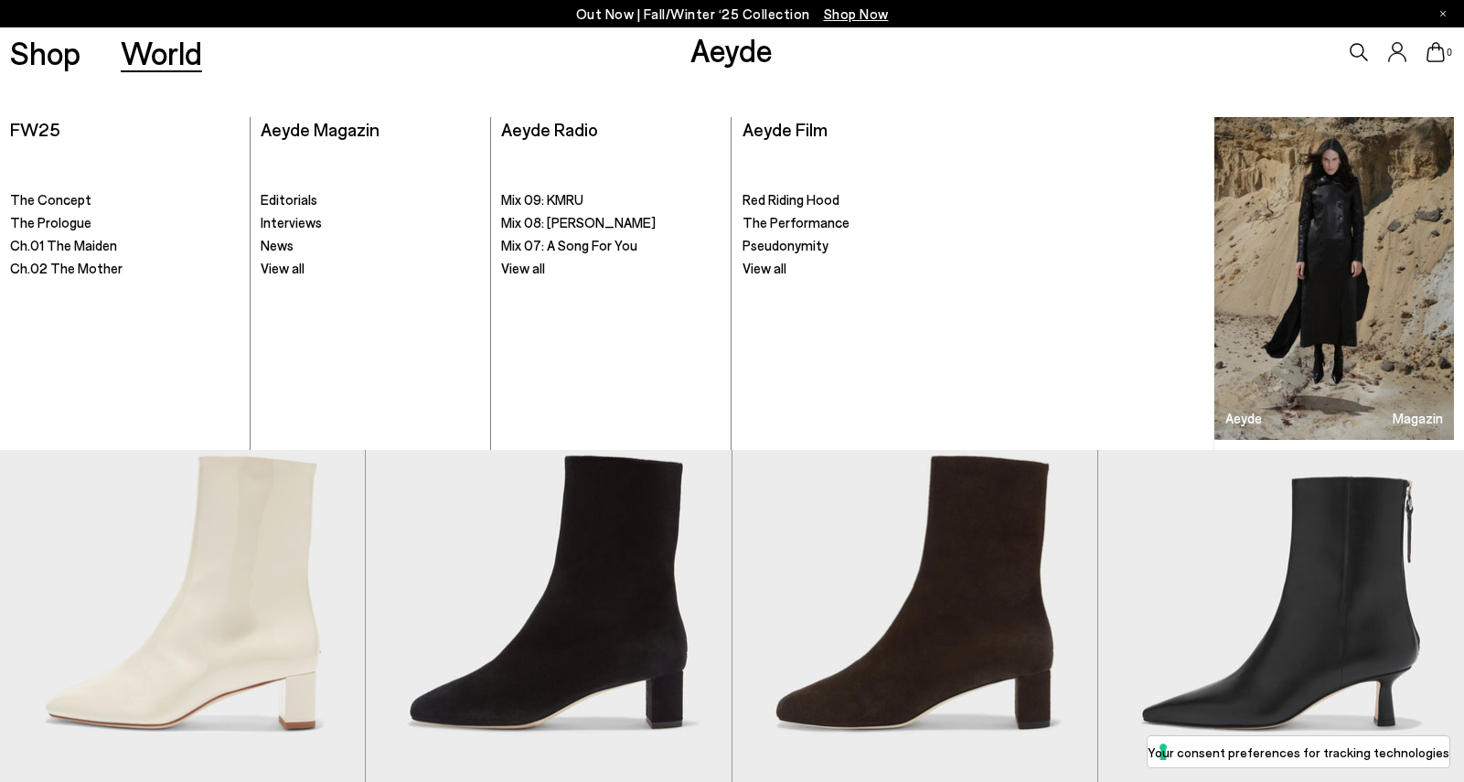
scroll to position [3795, 0]
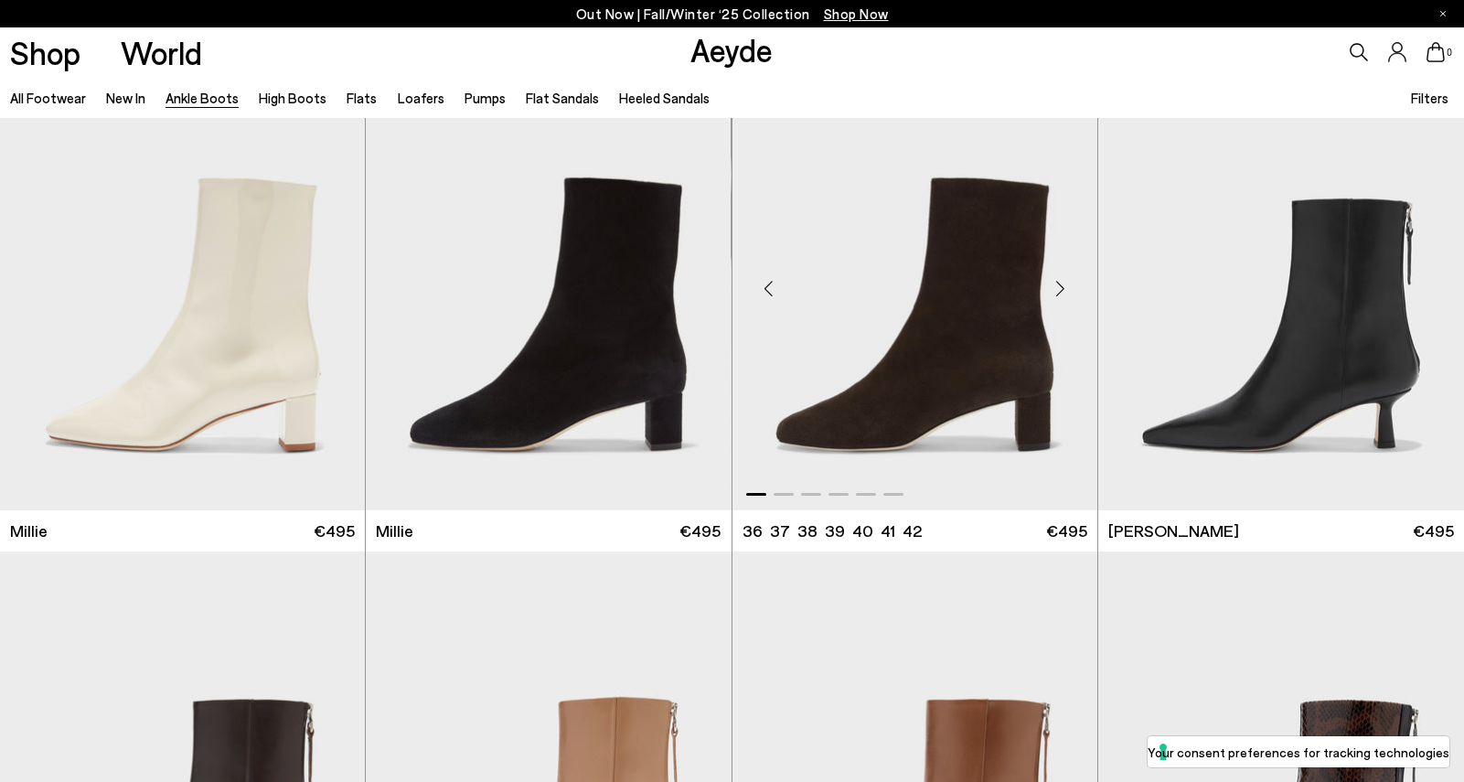
scroll to position [4064, 0]
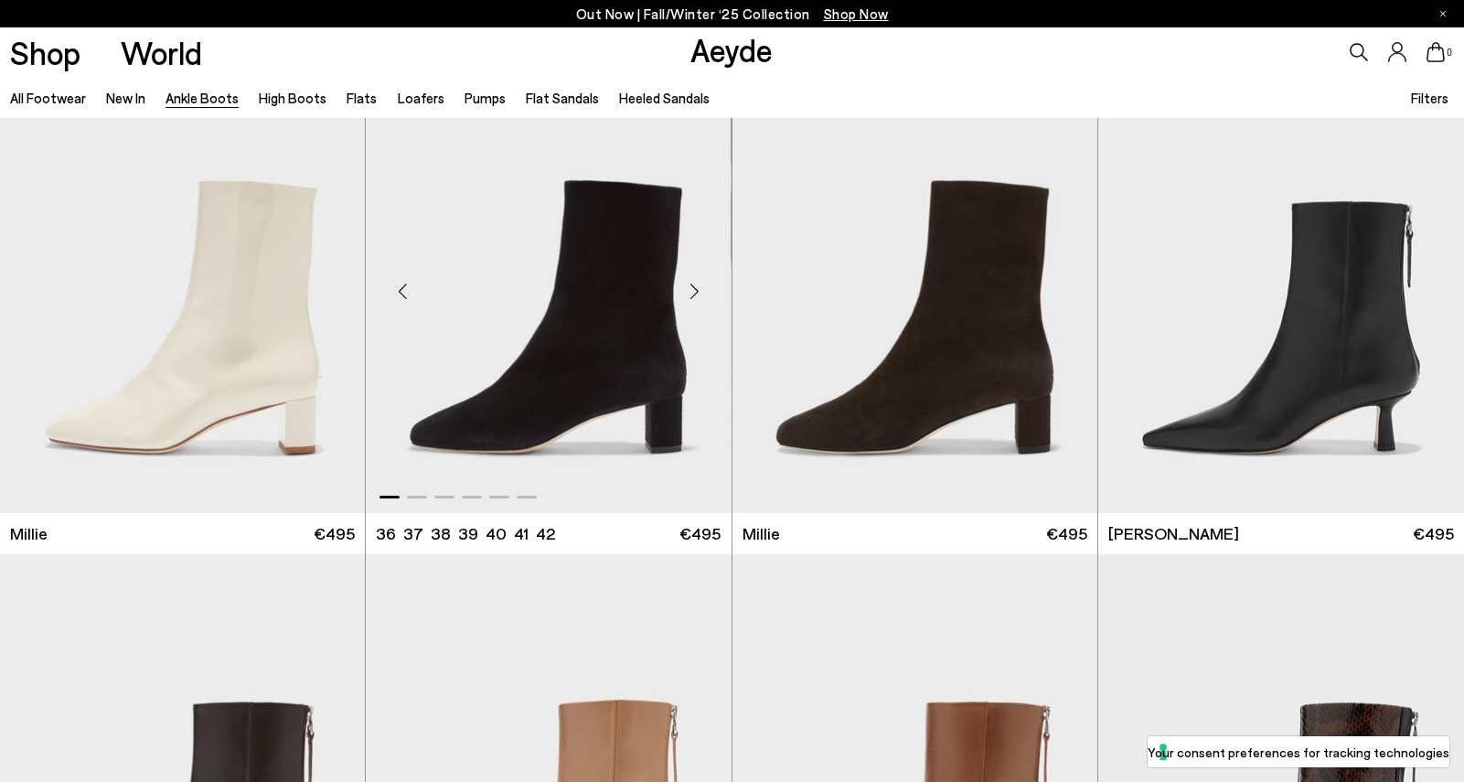
click at [628, 354] on img "1 / 6" at bounding box center [548, 283] width 365 height 459
click at [1210, 302] on img "1 / 6" at bounding box center [1281, 283] width 366 height 459
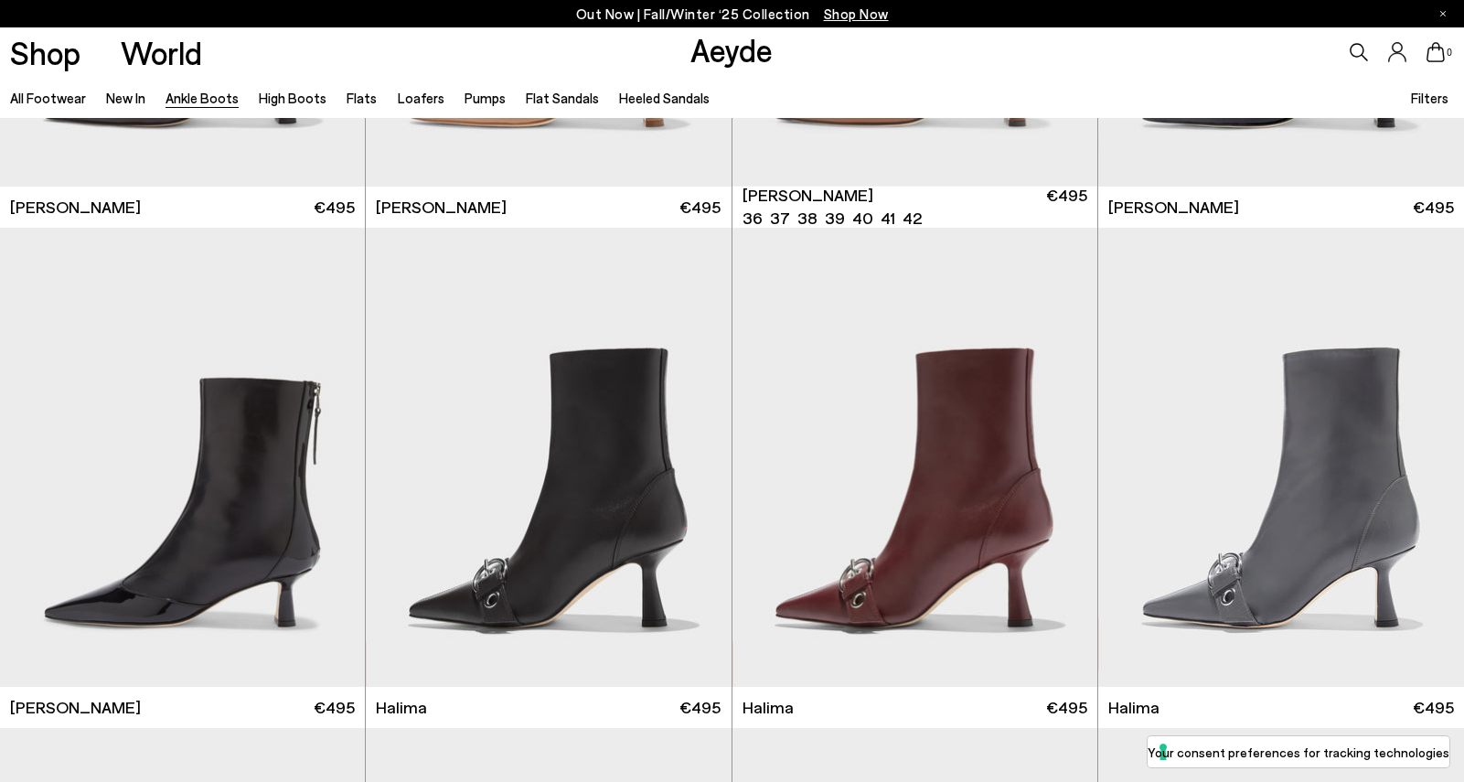
scroll to position [4900, 0]
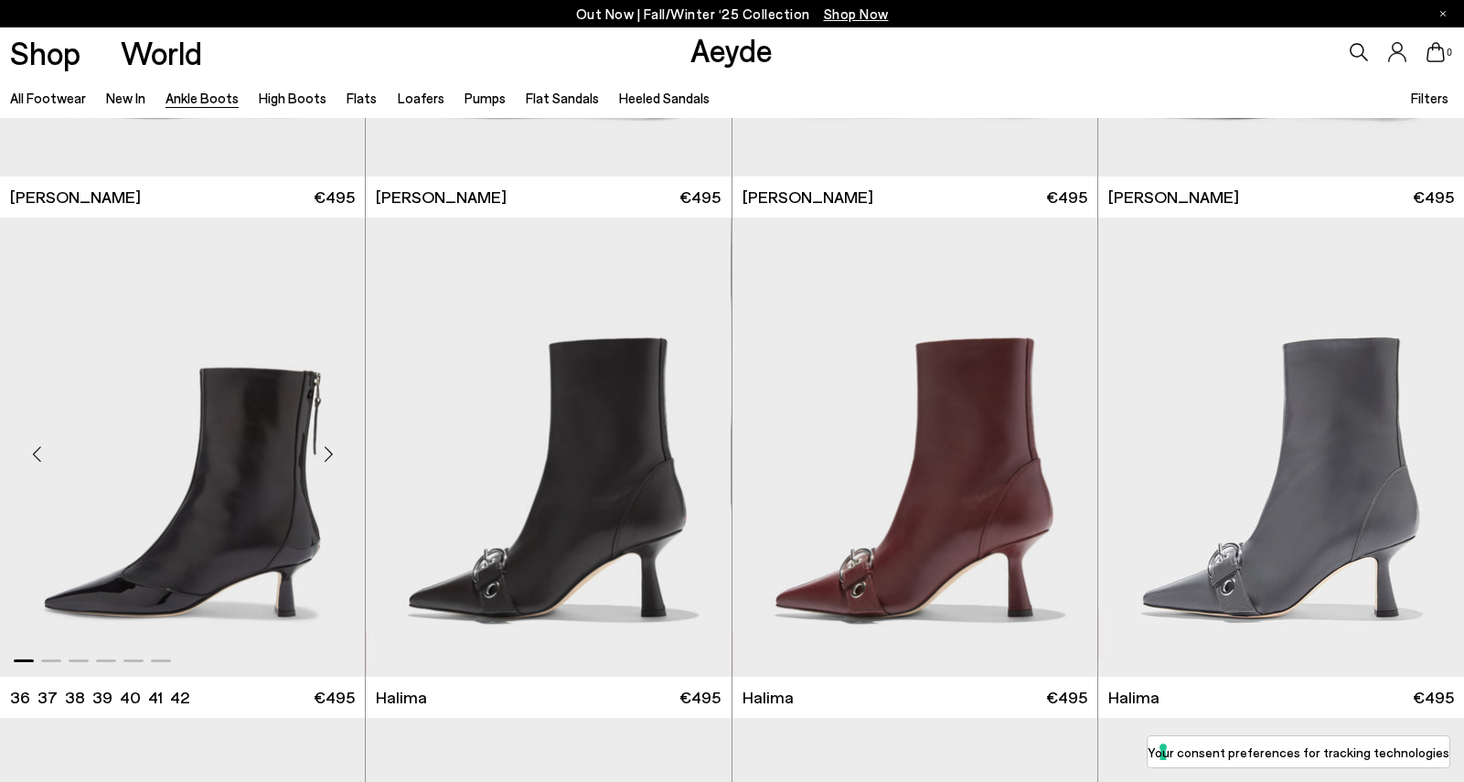
click at [204, 480] on img "1 / 6" at bounding box center [182, 447] width 365 height 459
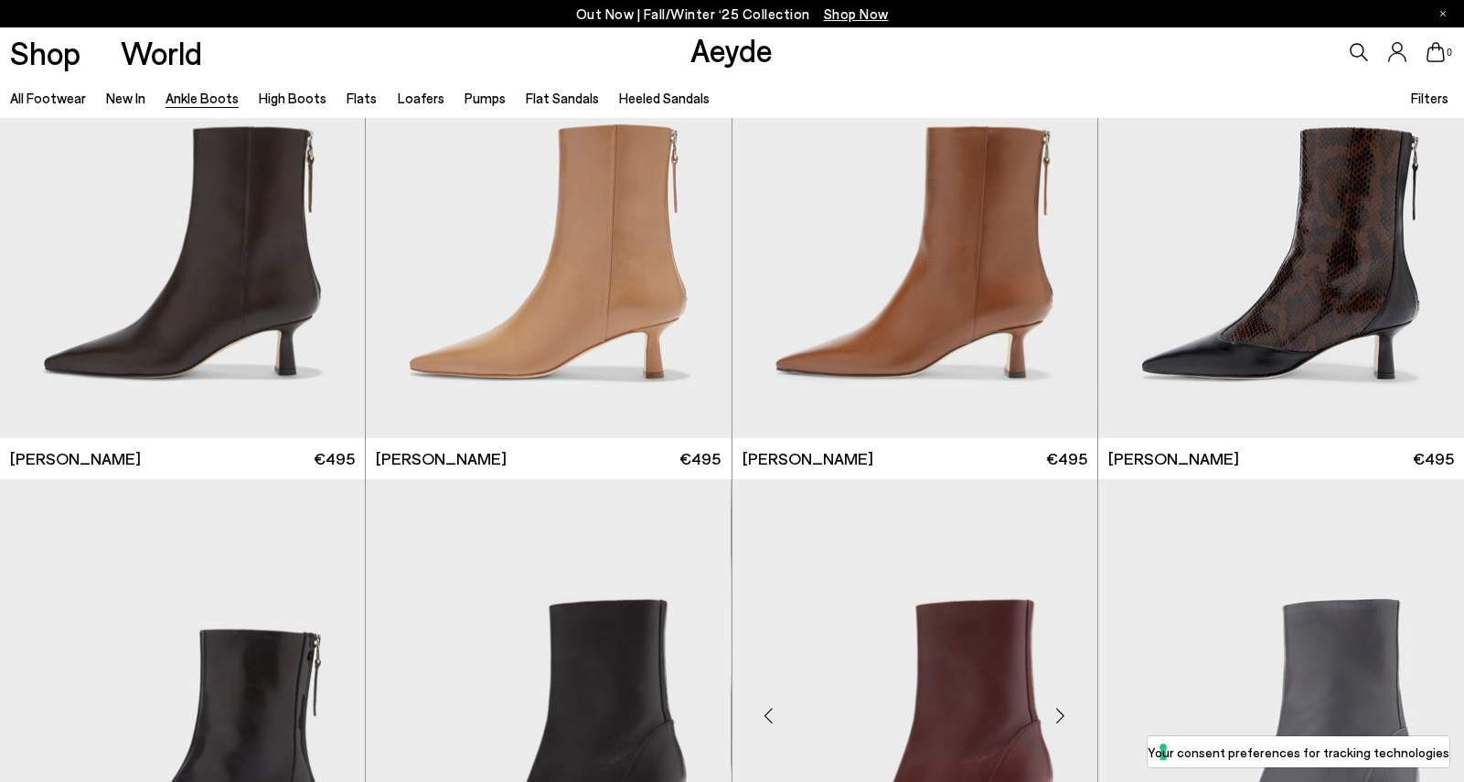
scroll to position [4598, 0]
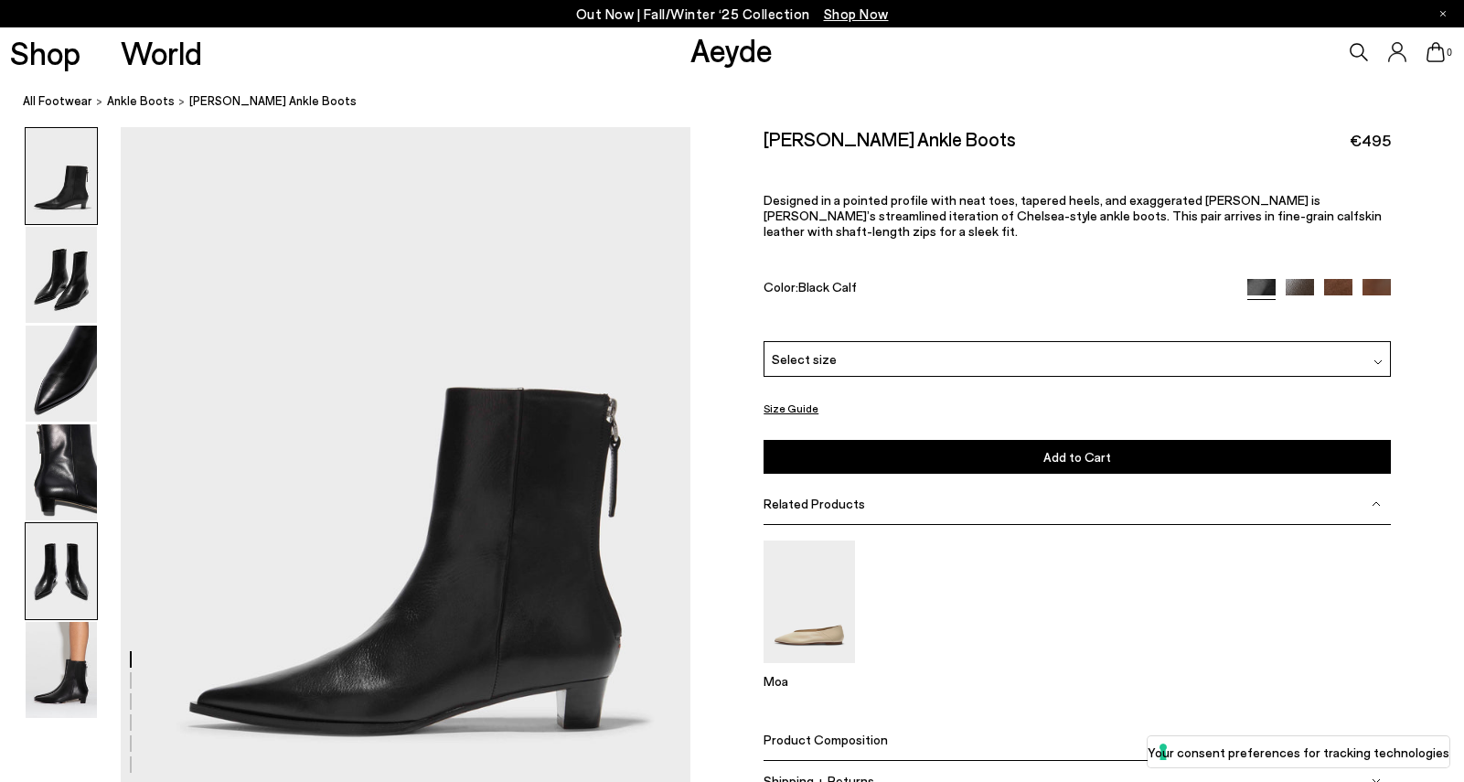
click at [65, 588] on img at bounding box center [61, 571] width 71 height 96
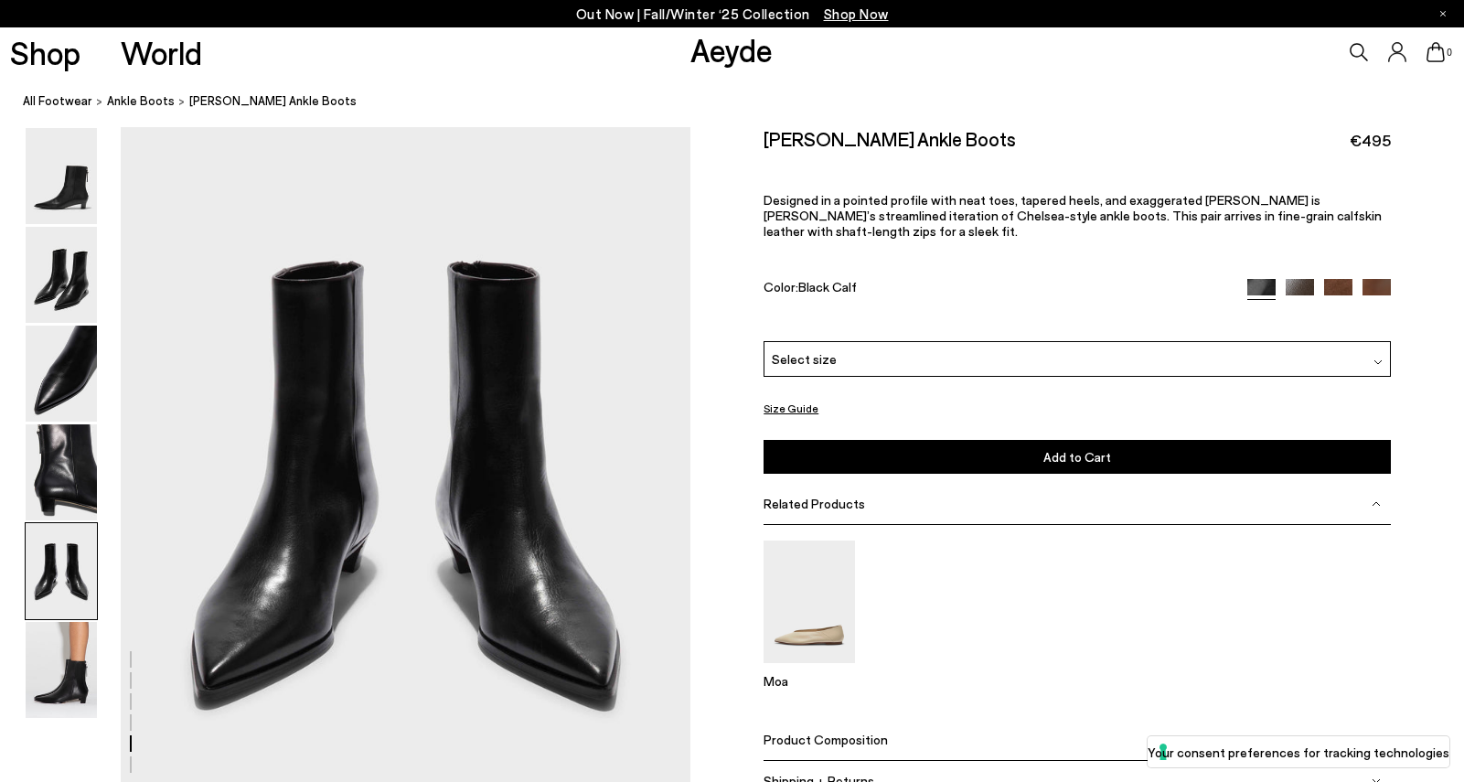
scroll to position [3084, 0]
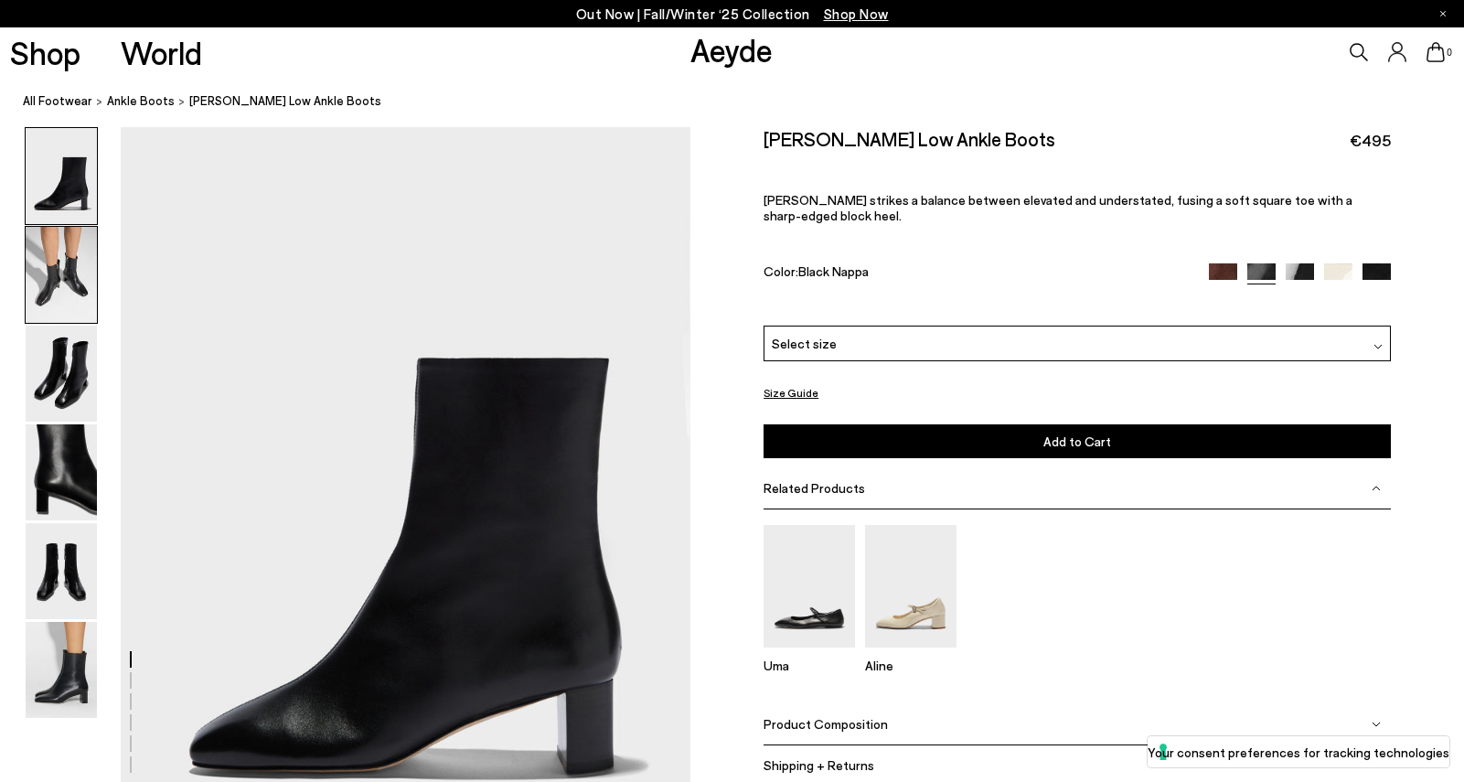
click at [69, 282] on img at bounding box center [61, 275] width 71 height 96
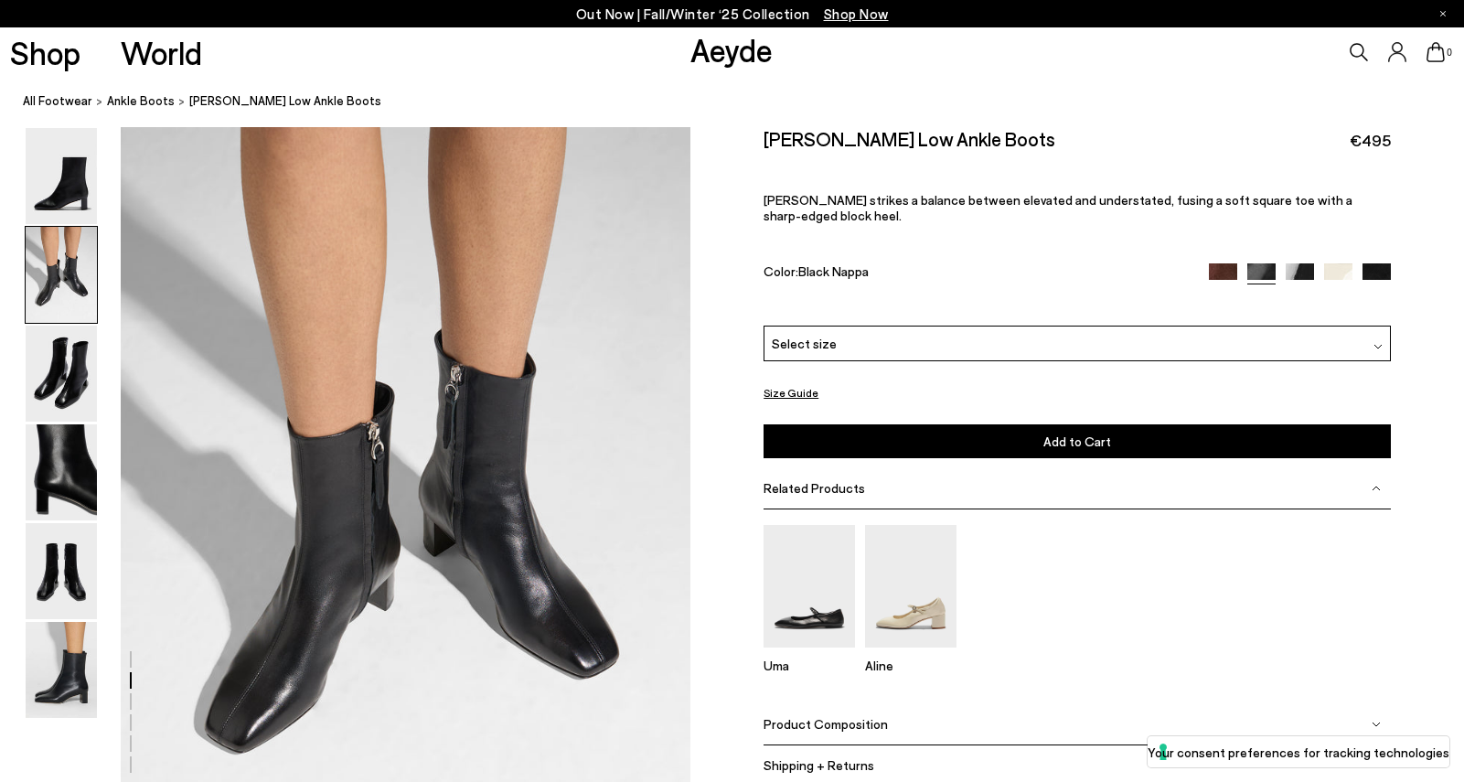
scroll to position [764, 0]
click at [65, 374] on img at bounding box center [61, 373] width 71 height 96
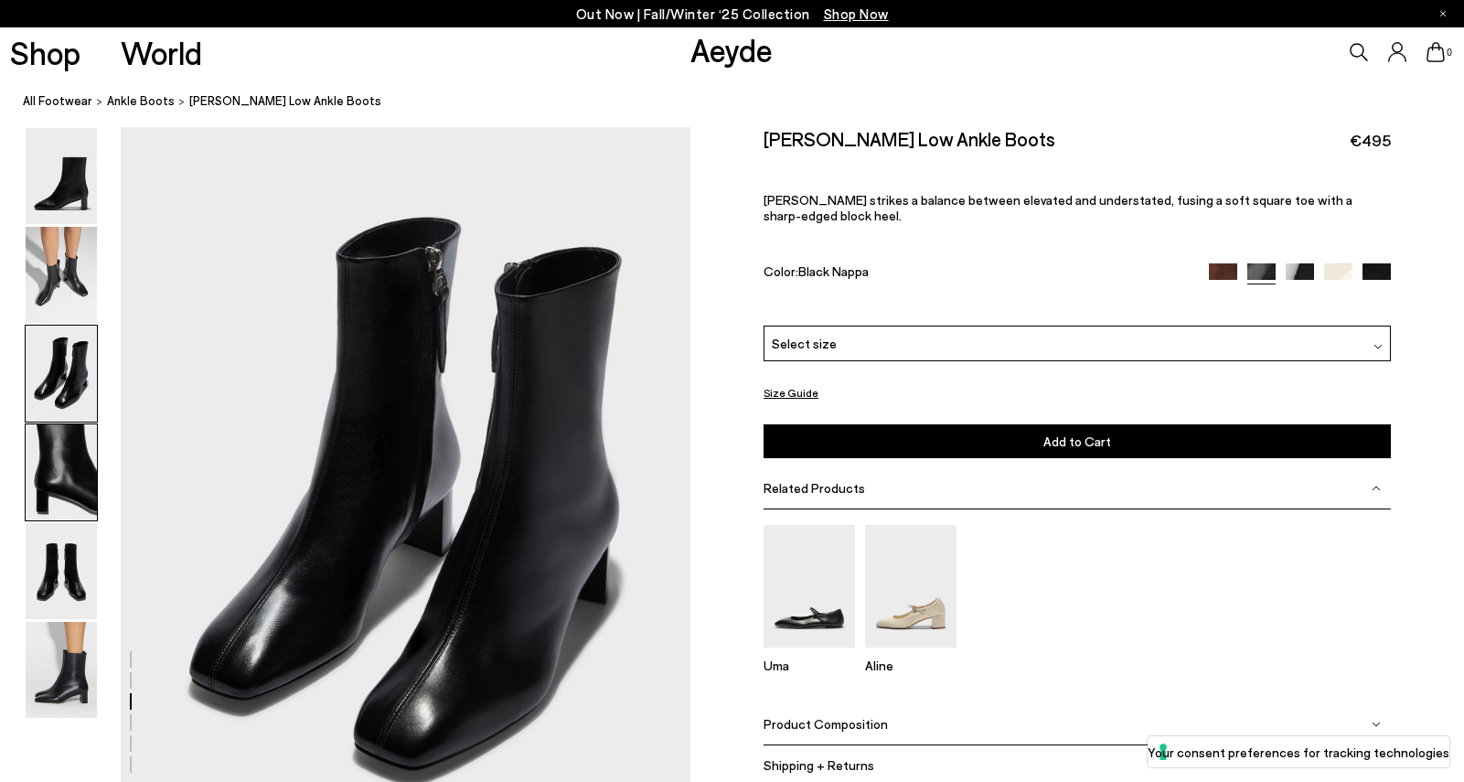
click at [54, 504] on img at bounding box center [61, 472] width 71 height 96
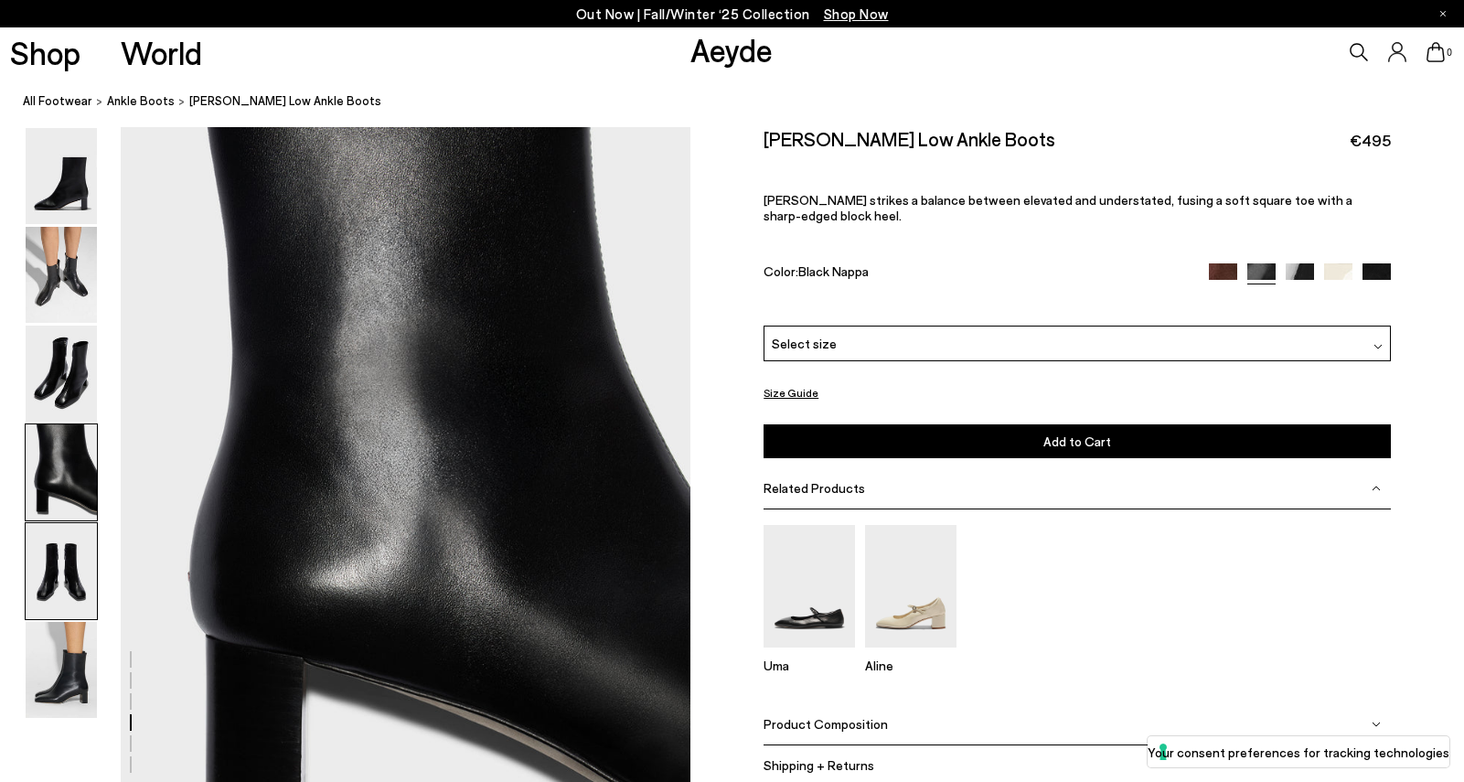
click at [57, 581] on img at bounding box center [61, 571] width 71 height 96
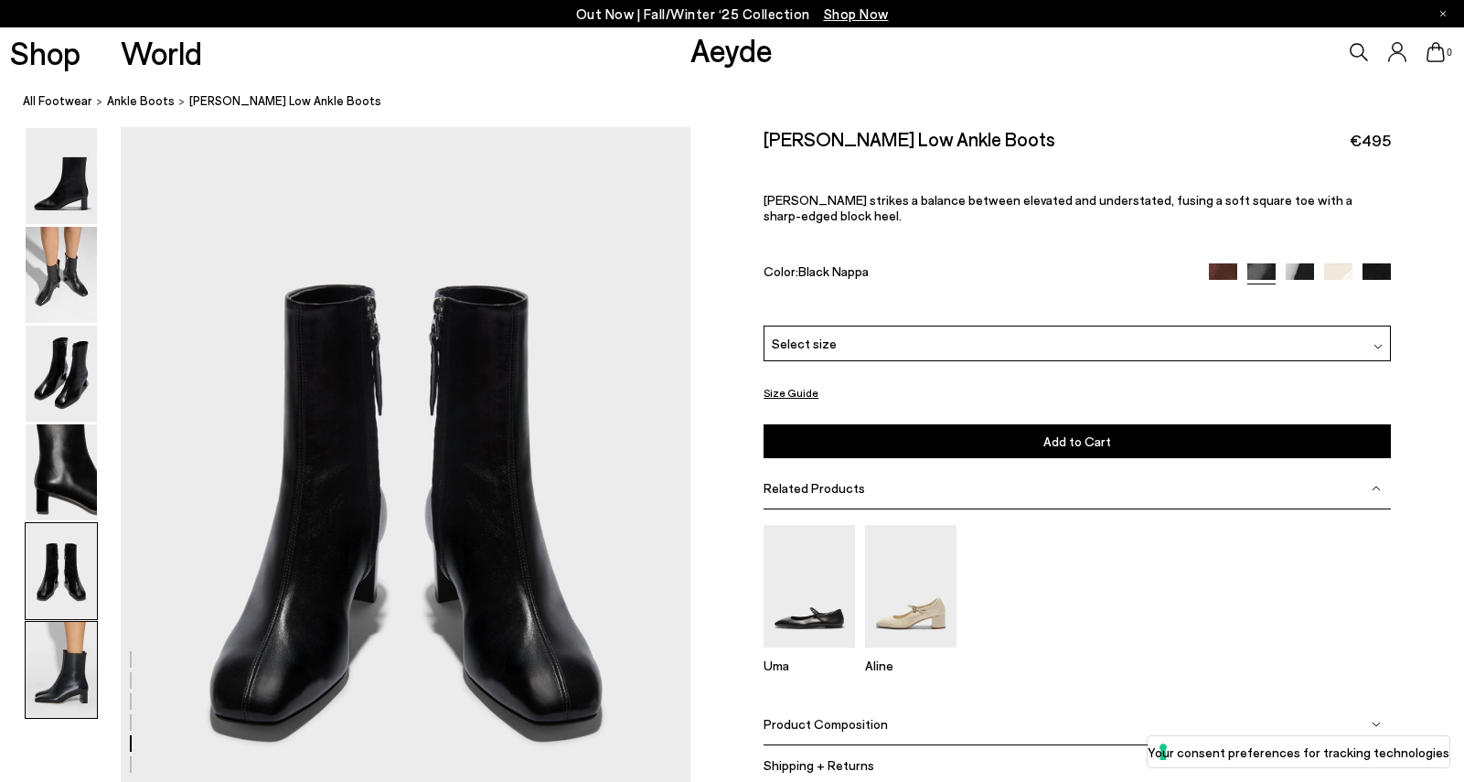
click at [61, 678] on img at bounding box center [61, 670] width 71 height 96
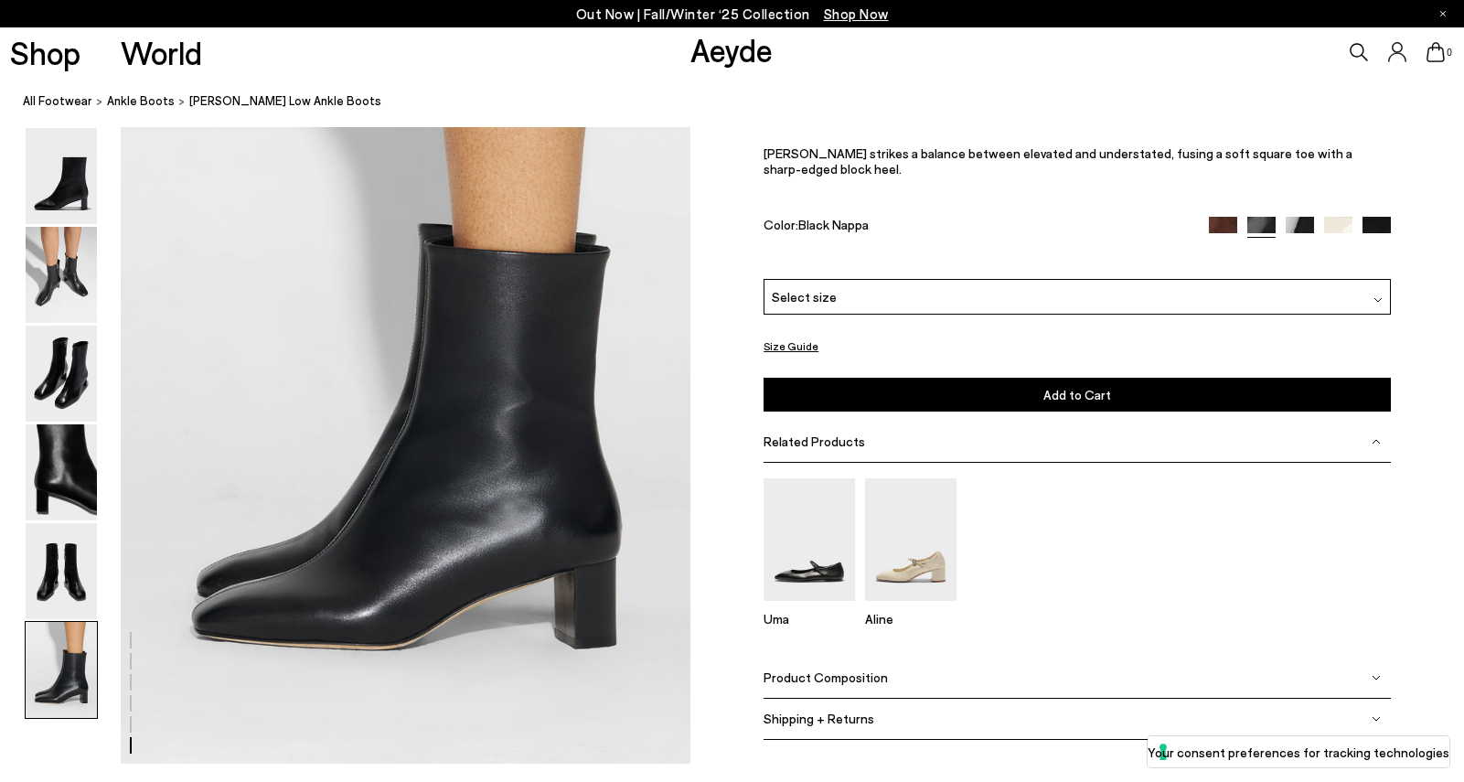
scroll to position [3939, 0]
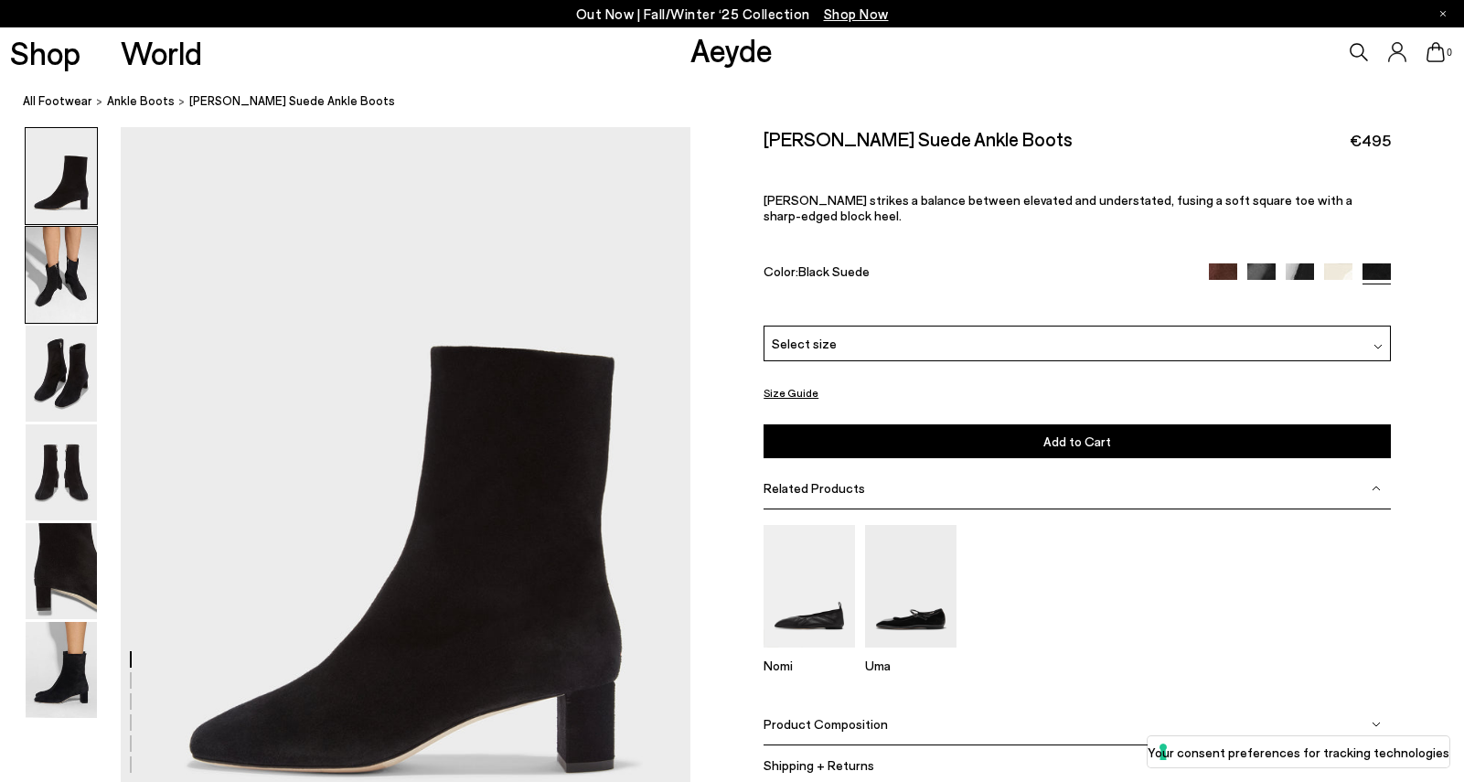
click at [64, 287] on img at bounding box center [61, 275] width 71 height 96
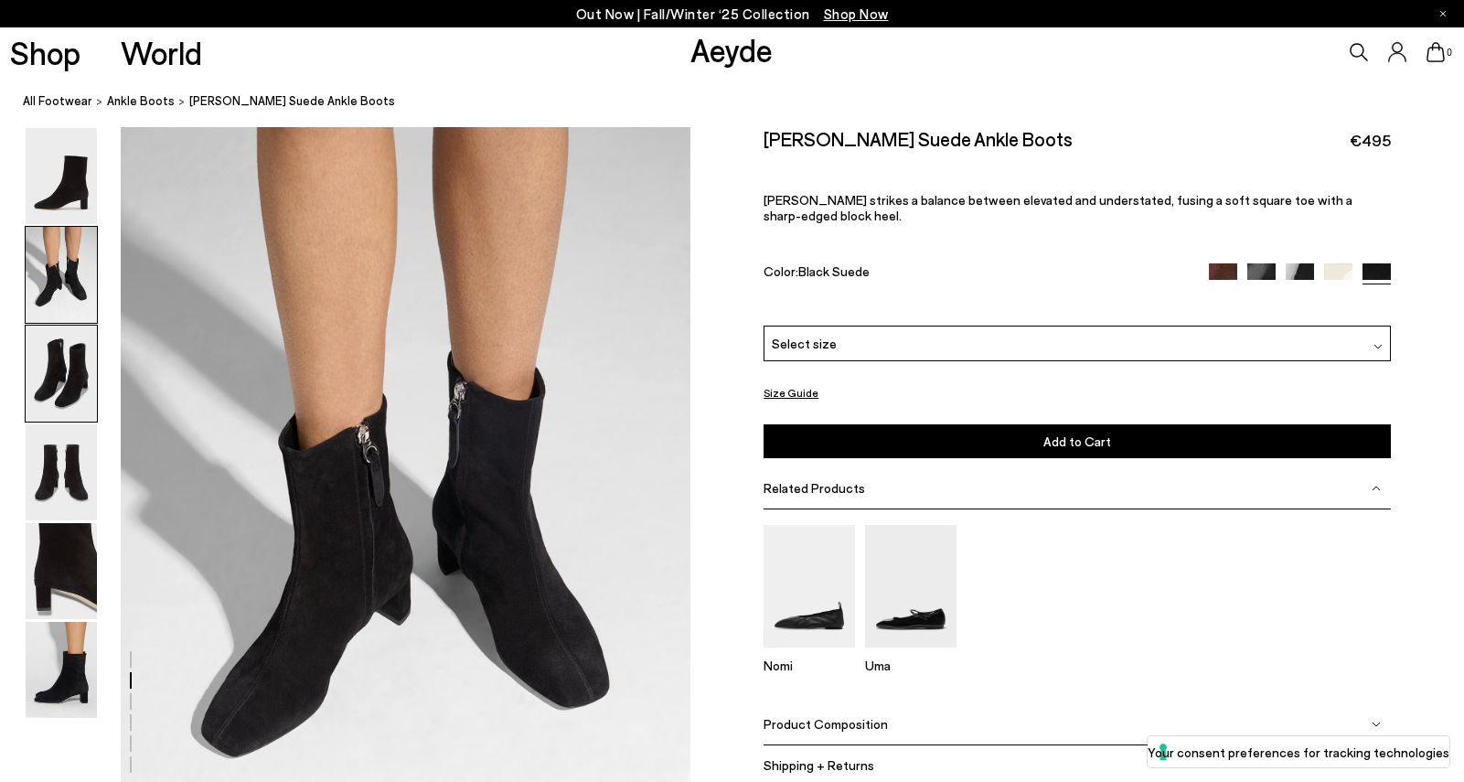
click at [63, 364] on img at bounding box center [61, 373] width 71 height 96
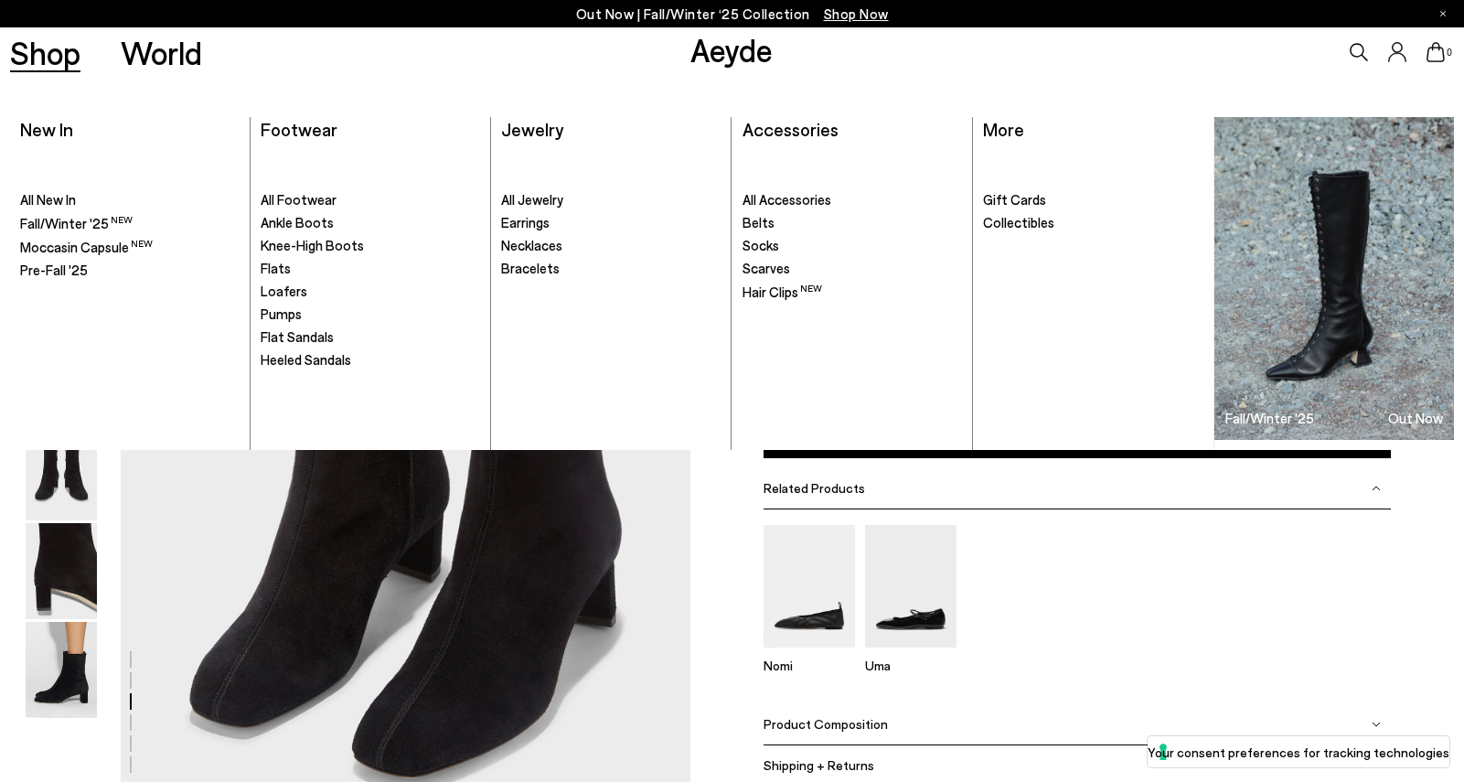
scroll to position [1527, 0]
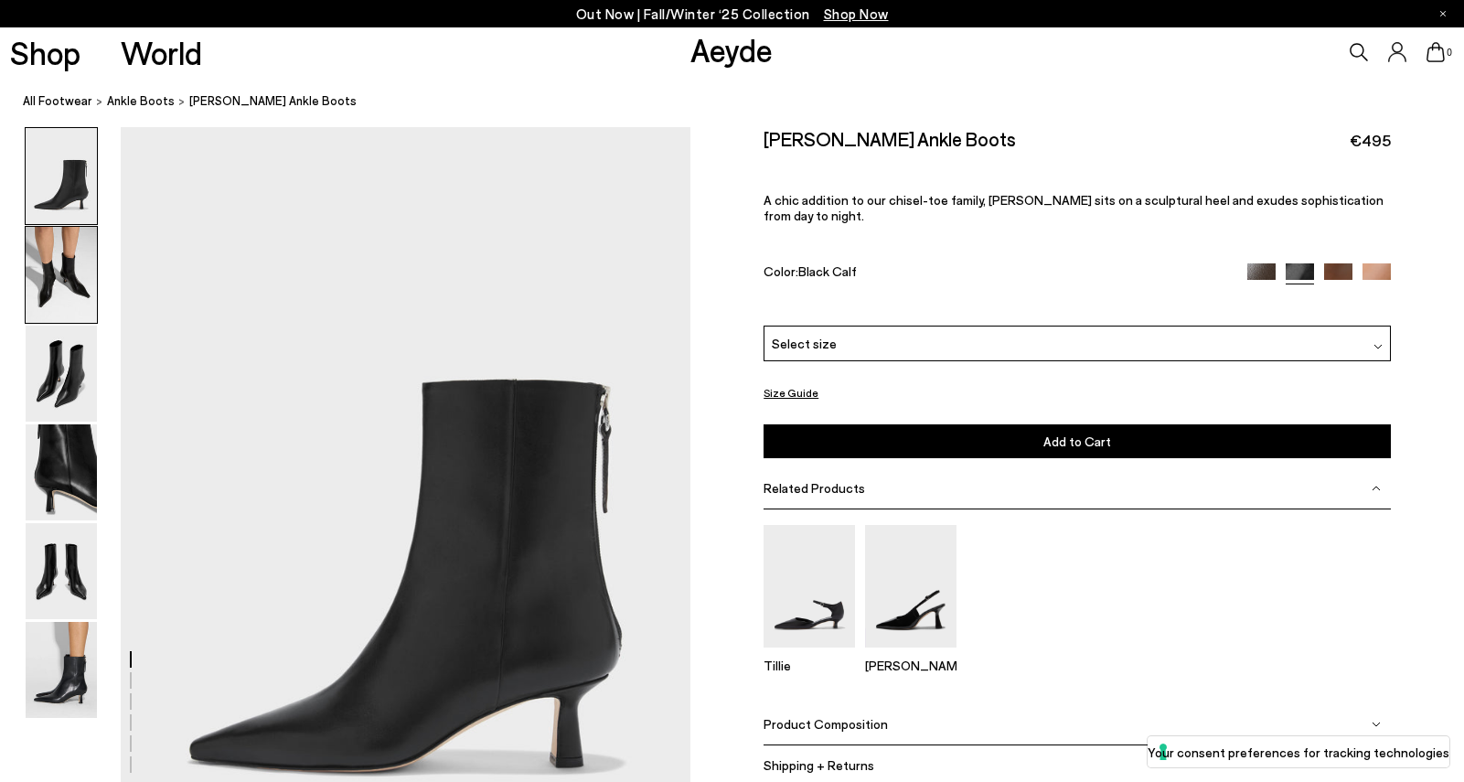
click at [52, 282] on img at bounding box center [61, 275] width 71 height 96
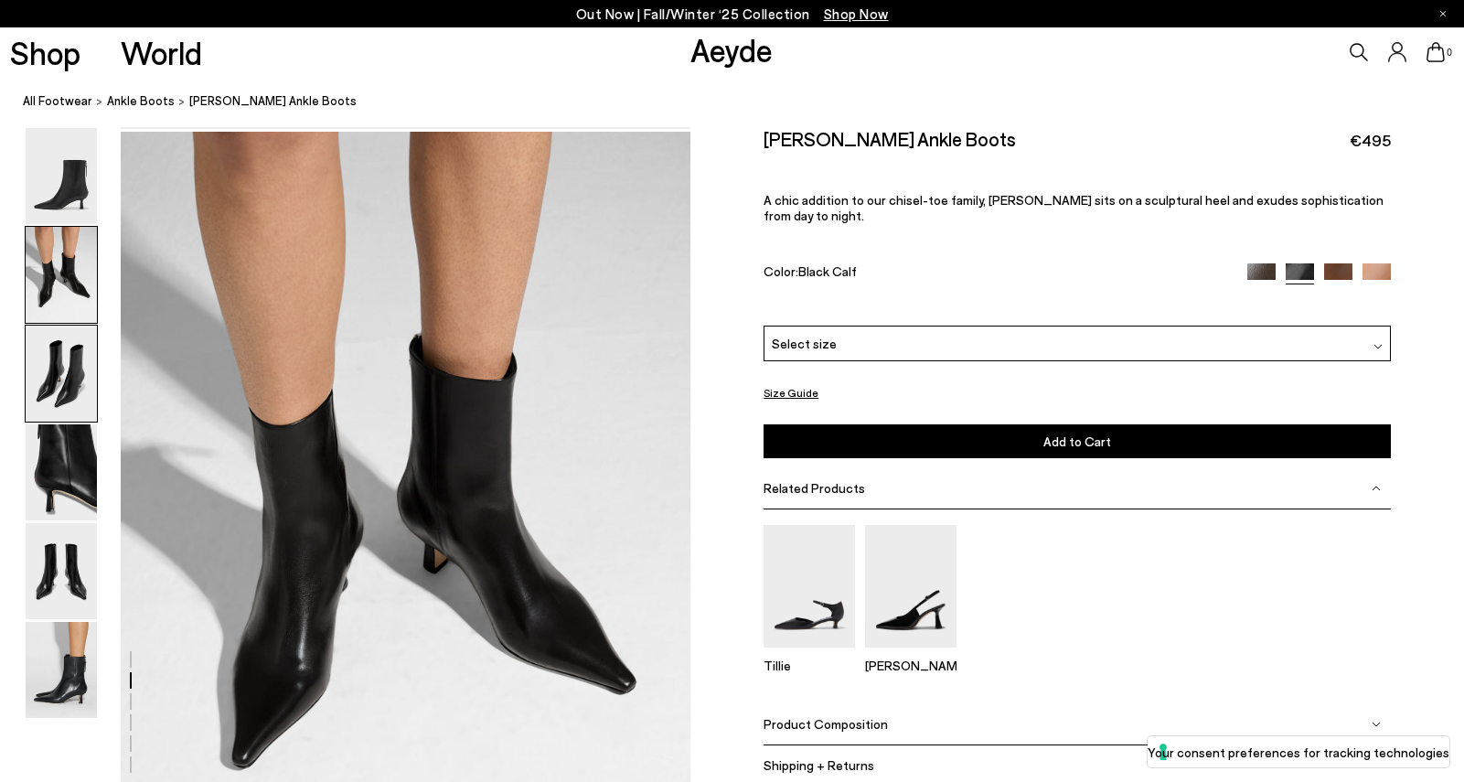
scroll to position [764, 0]
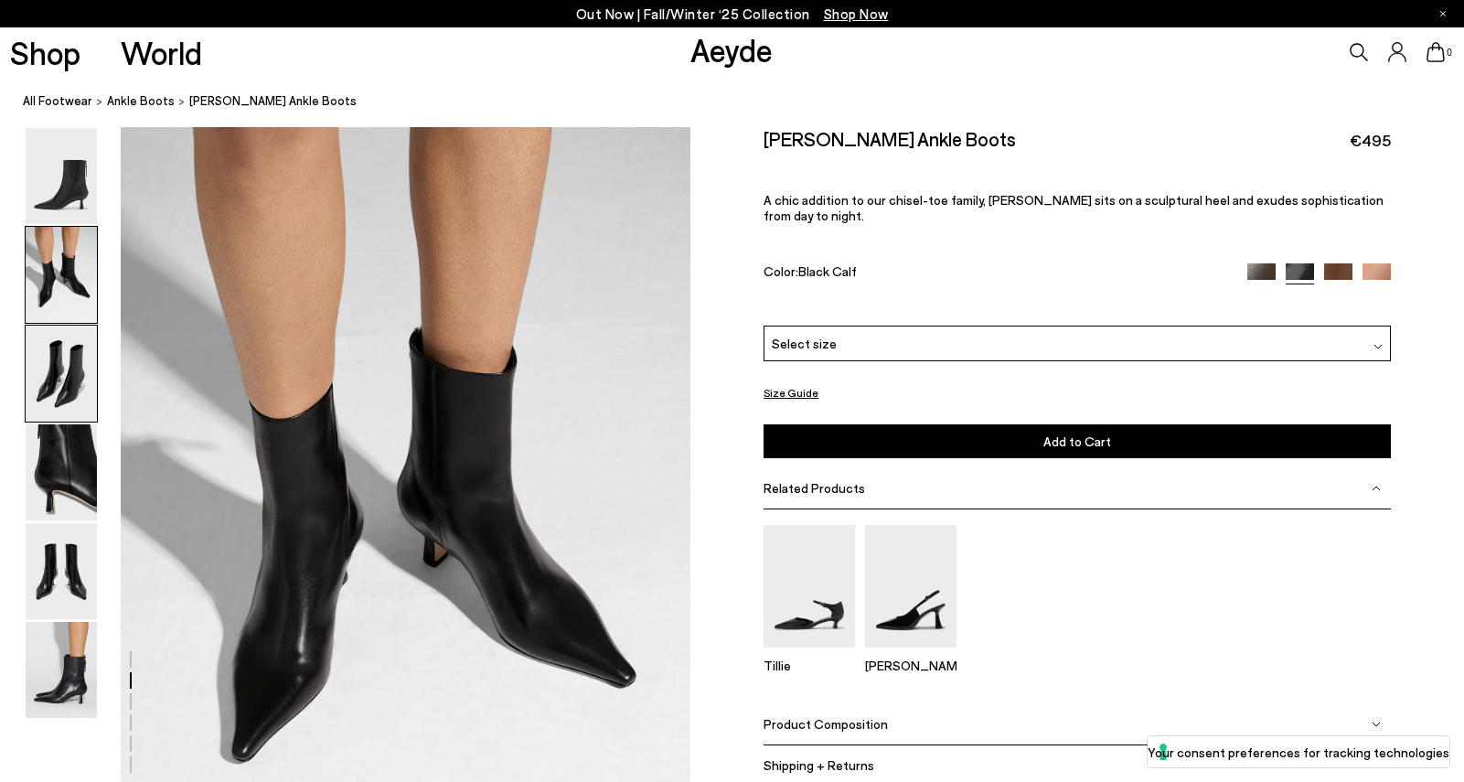
click at [53, 378] on img at bounding box center [61, 373] width 71 height 96
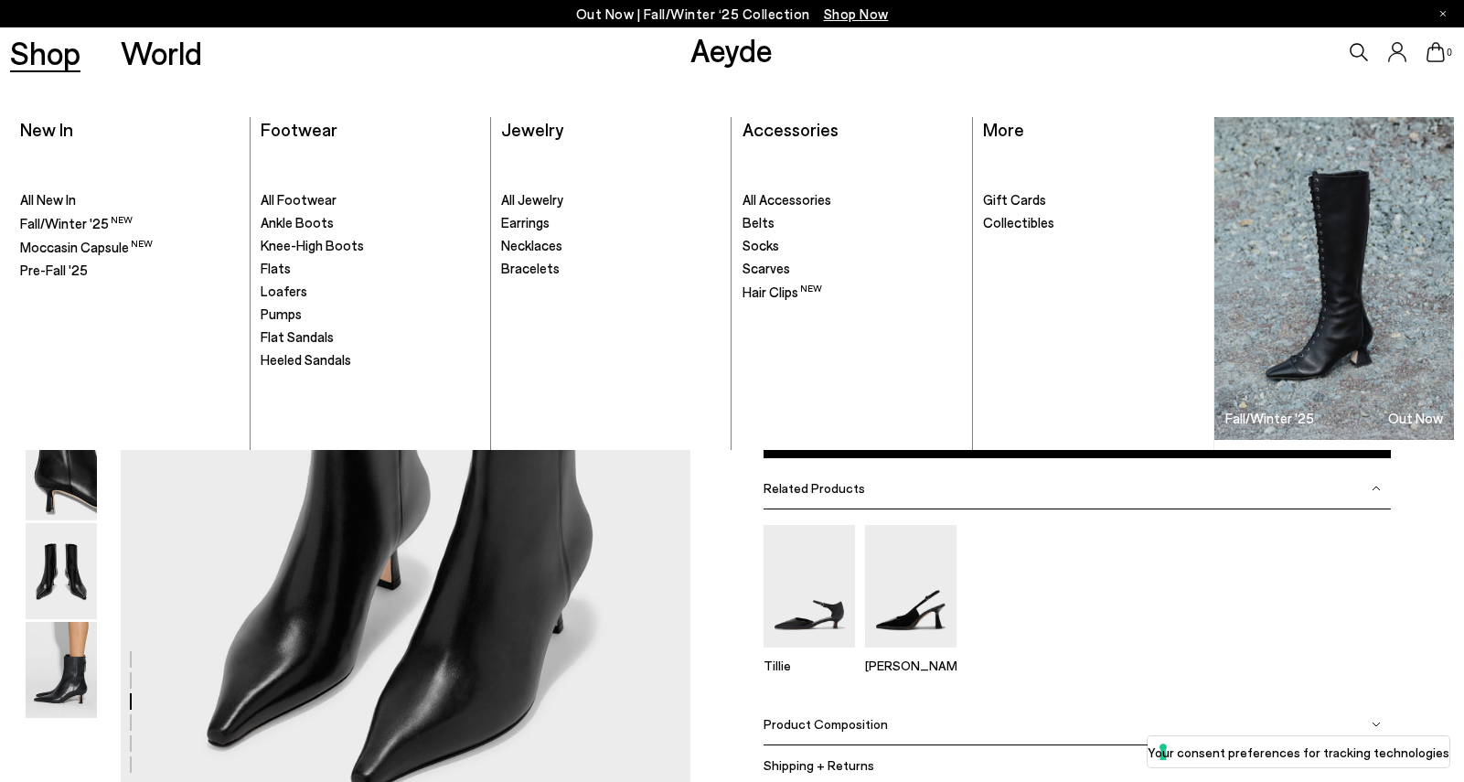
scroll to position [1527, 0]
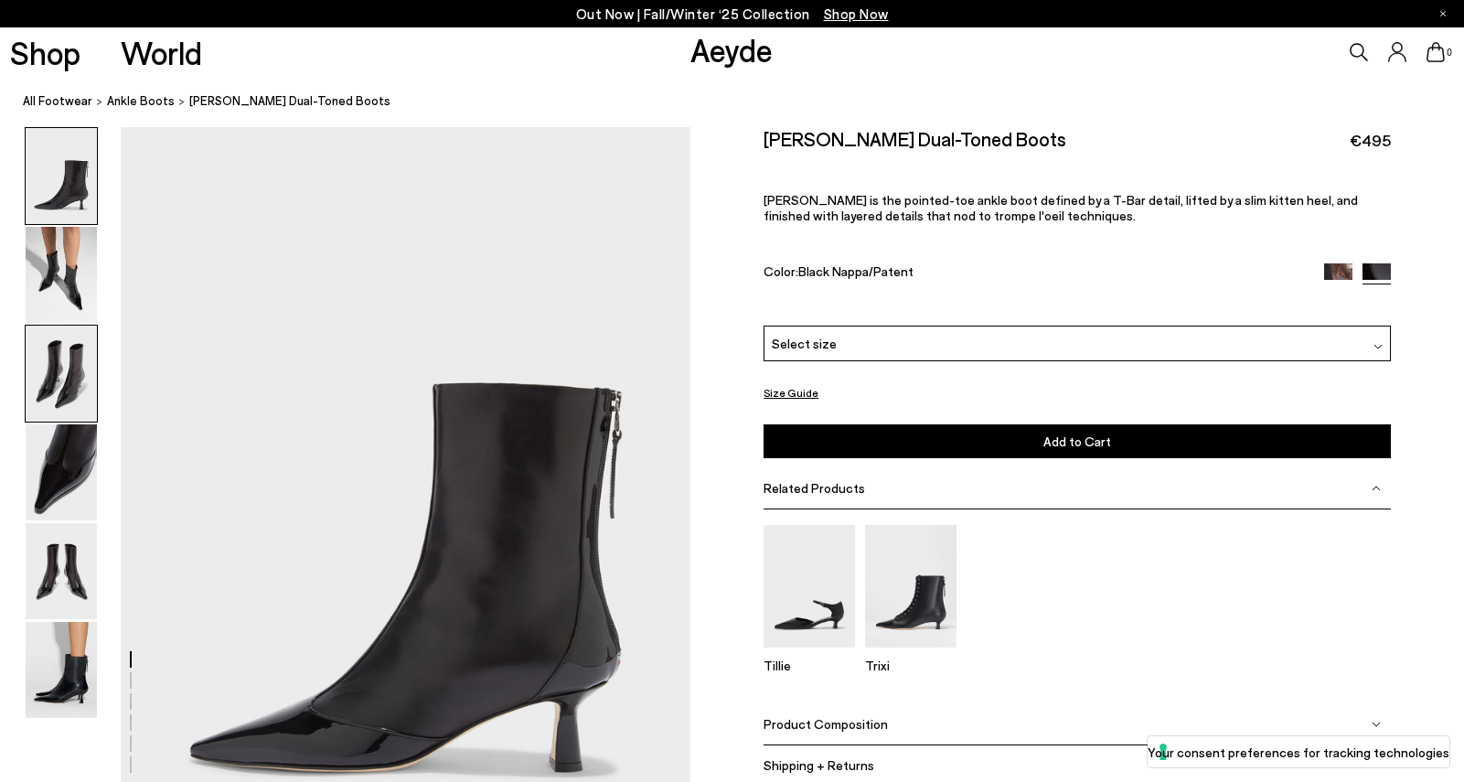
click at [52, 371] on img at bounding box center [61, 373] width 71 height 96
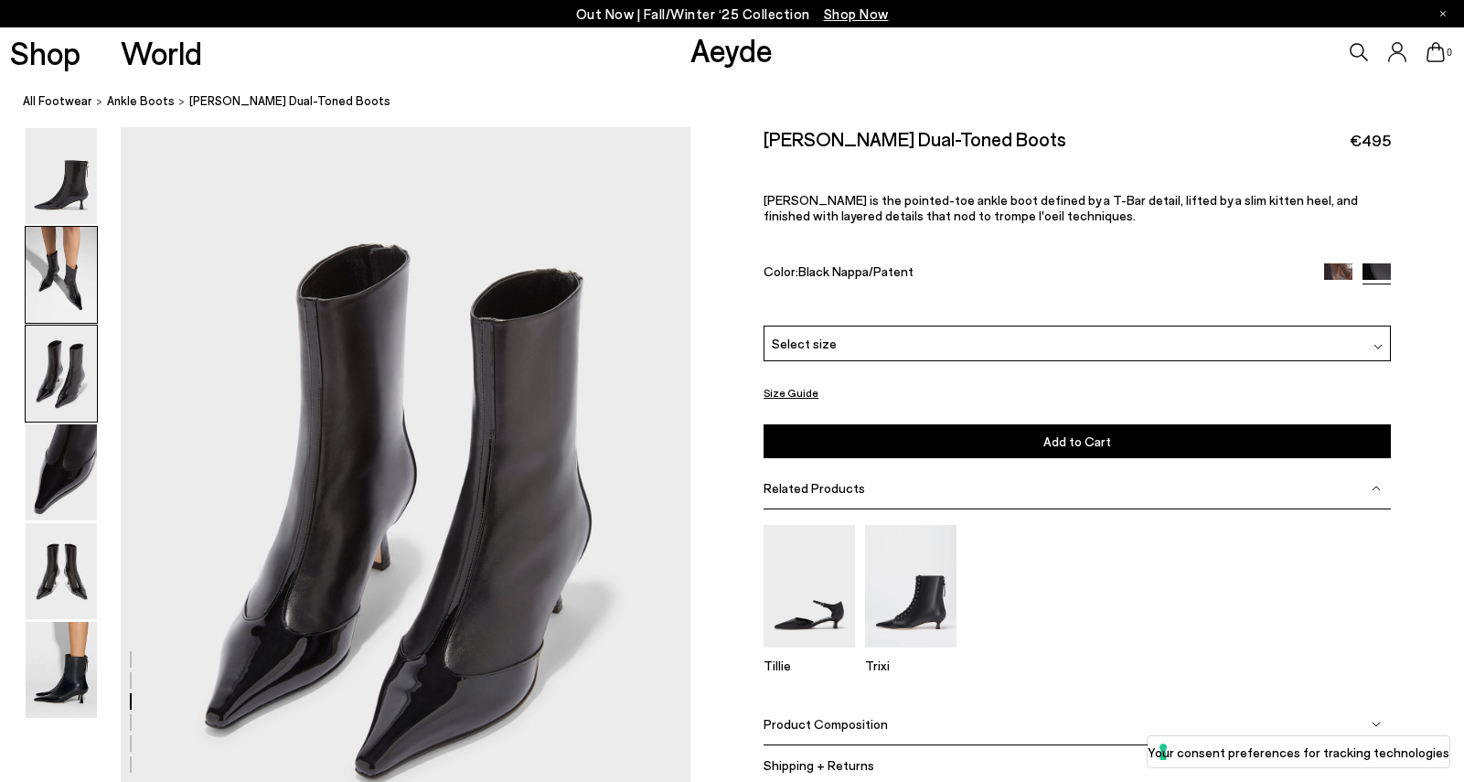
scroll to position [1527, 0]
click at [64, 270] on img at bounding box center [61, 275] width 71 height 96
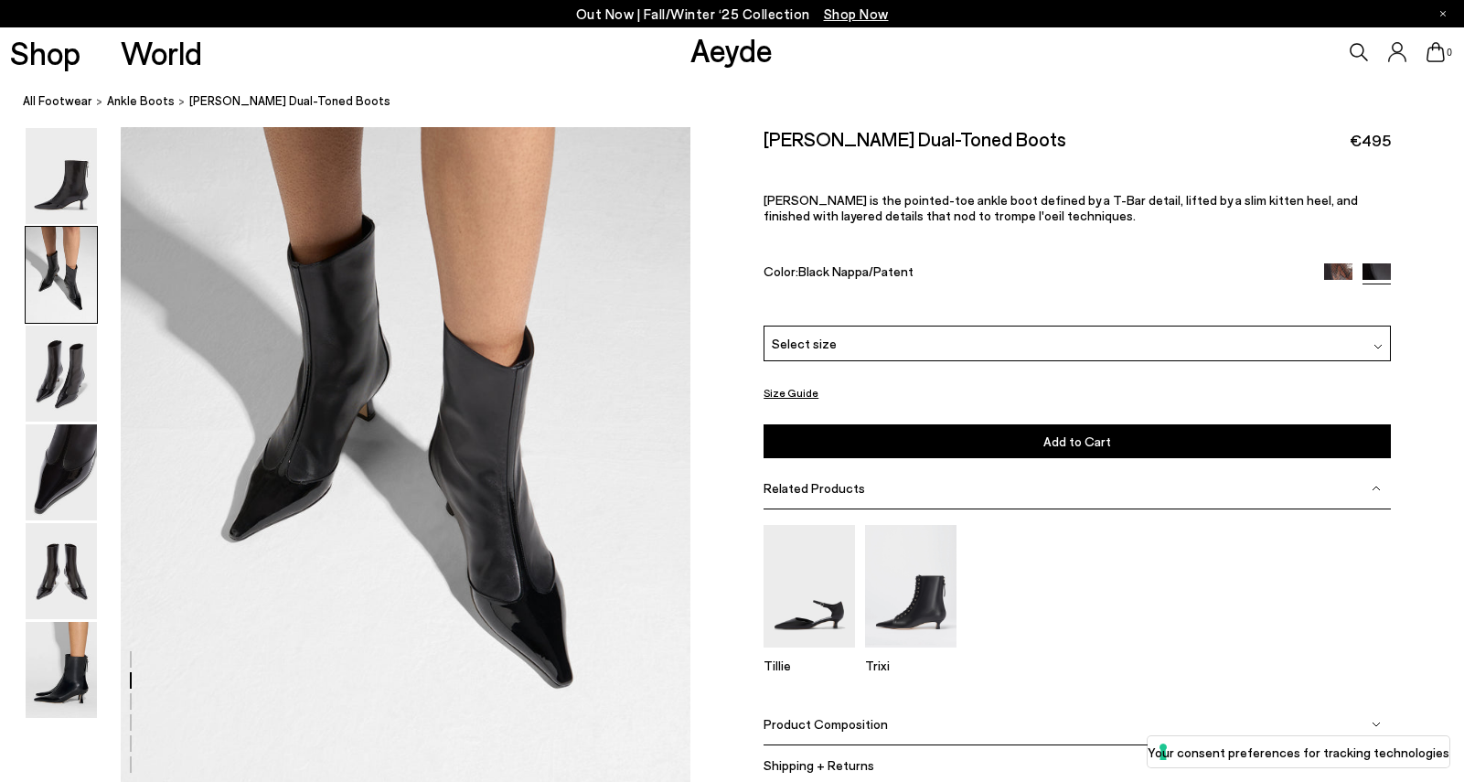
scroll to position [886, 0]
